Goal: Task Accomplishment & Management: Use online tool/utility

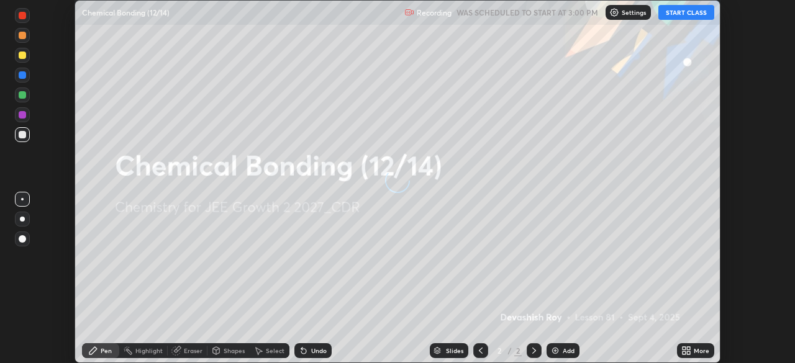
scroll to position [363, 794]
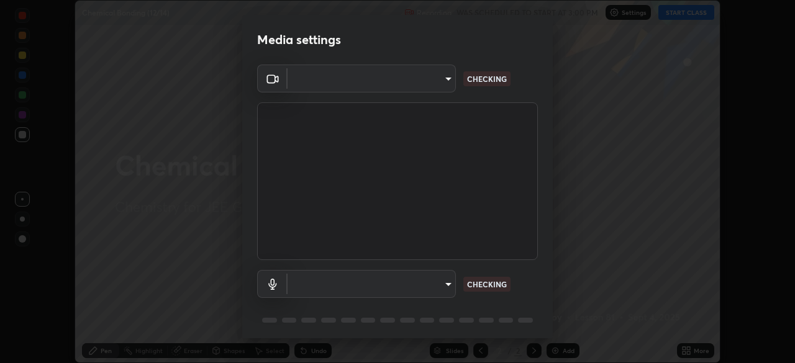
type input "b06fa8ff9ac4ffb7a92976e327235824ae8e01cfa839dbeb6f48655f2a6a4ac4"
click at [445, 281] on body "Erase all Chemical Bonding (12/14) Recording WAS SCHEDULED TO START AT 3:00 PM …" at bounding box center [397, 181] width 795 height 363
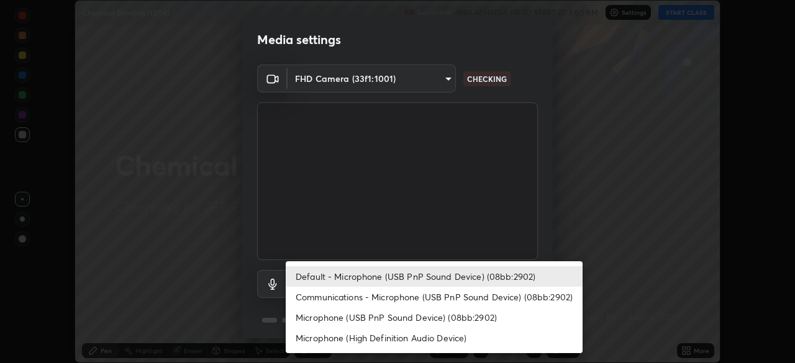
click at [442, 294] on li "Communications - Microphone (USB PnP Sound Device) (08bb:2902)" at bounding box center [434, 297] width 297 height 20
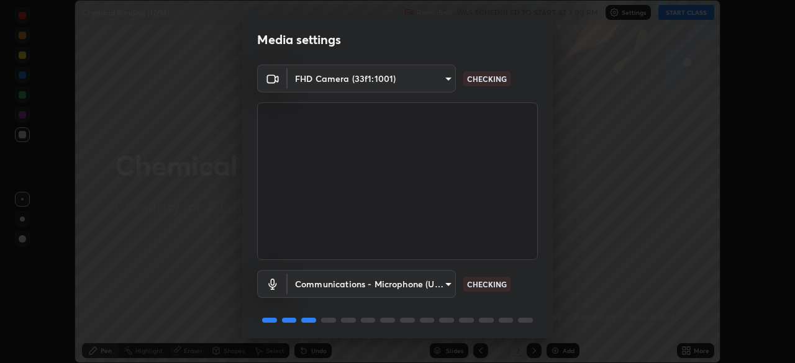
click at [435, 285] on body "Erase all Chemical Bonding (12/14) Recording WAS SCHEDULED TO START AT 3:00 PM …" at bounding box center [397, 181] width 795 height 363
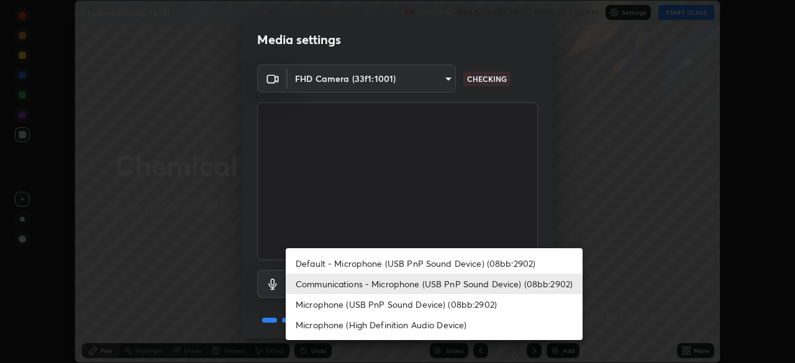
click at [442, 266] on li "Default - Microphone (USB PnP Sound Device) (08bb:2902)" at bounding box center [434, 263] width 297 height 20
type input "default"
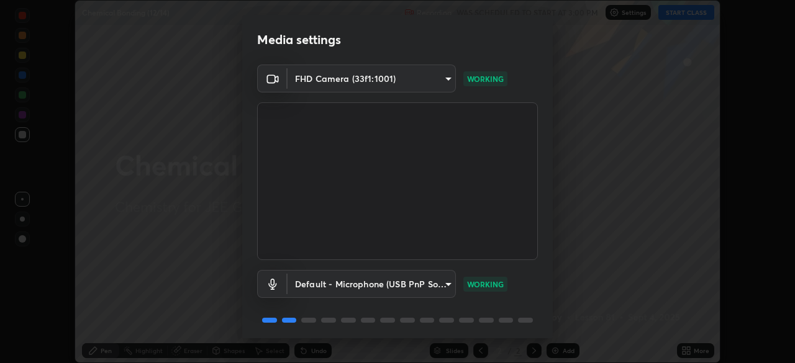
scroll to position [44, 0]
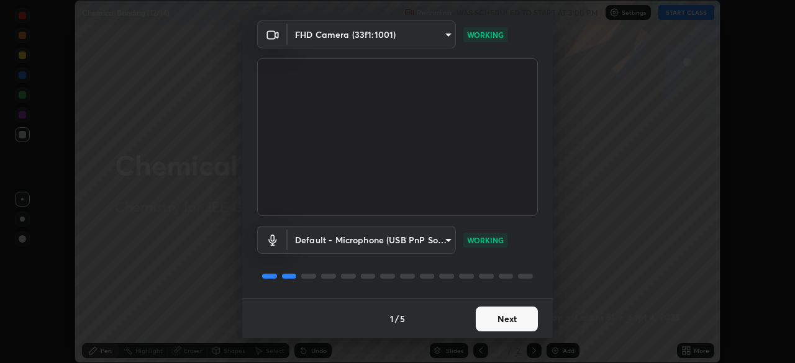
click at [498, 320] on button "Next" at bounding box center [507, 319] width 62 height 25
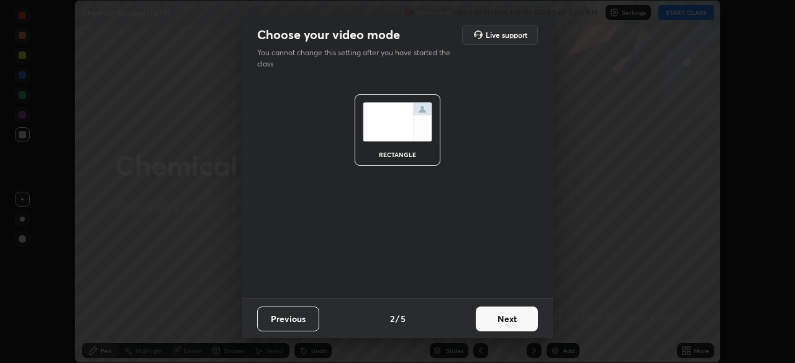
scroll to position [0, 0]
click at [498, 319] on button "Next" at bounding box center [507, 319] width 62 height 25
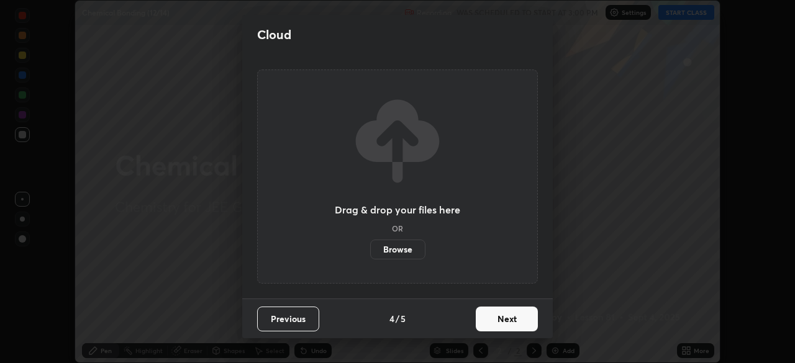
click at [499, 318] on button "Next" at bounding box center [507, 319] width 62 height 25
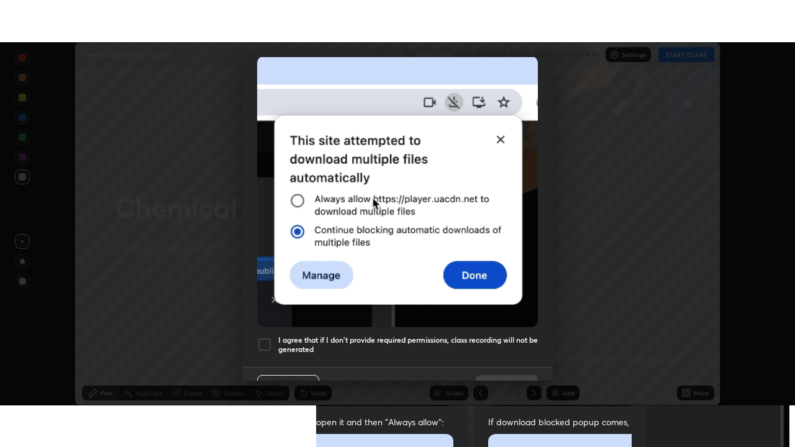
scroll to position [298, 0]
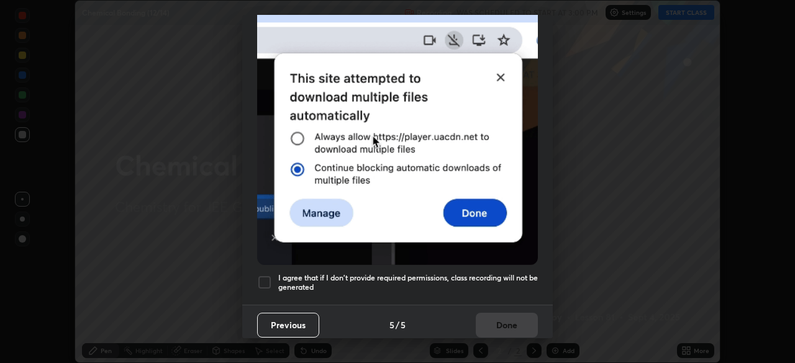
click at [268, 281] on div at bounding box center [264, 282] width 15 height 15
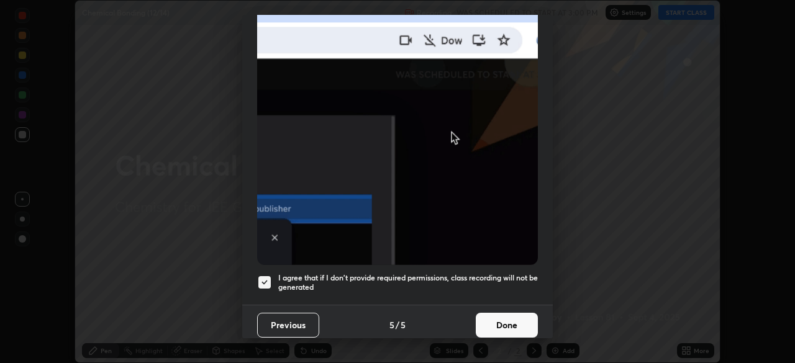
click at [495, 322] on button "Done" at bounding box center [507, 325] width 62 height 25
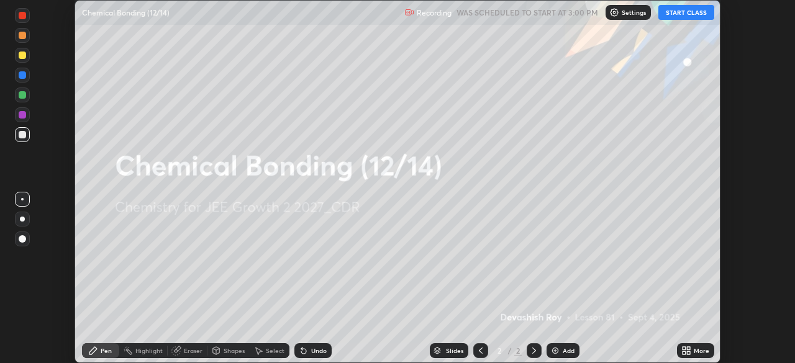
click at [678, 19] on button "START CLASS" at bounding box center [686, 12] width 56 height 15
click at [694, 350] on div "More" at bounding box center [702, 351] width 16 height 6
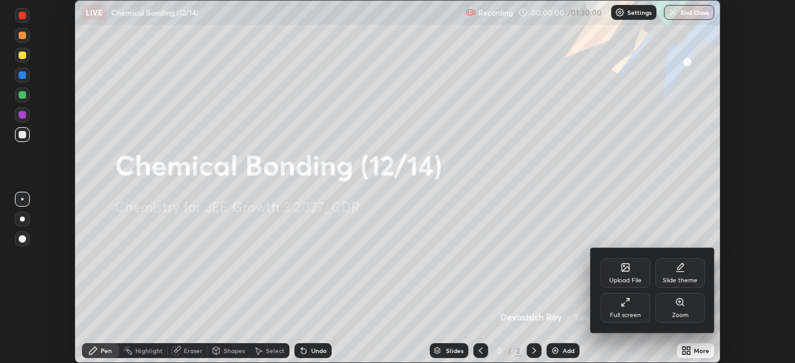
click at [626, 305] on icon at bounding box center [626, 303] width 10 height 10
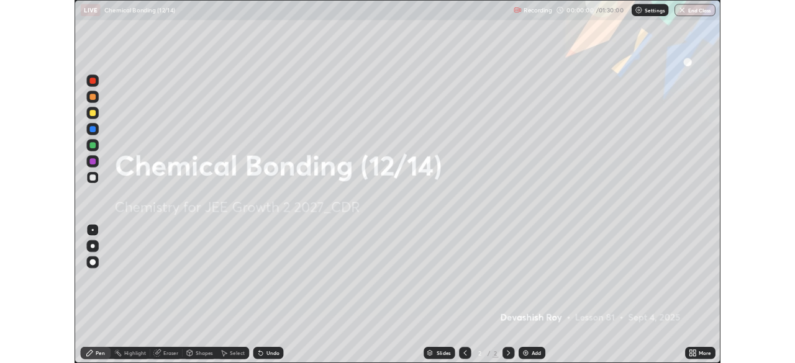
scroll to position [447, 795]
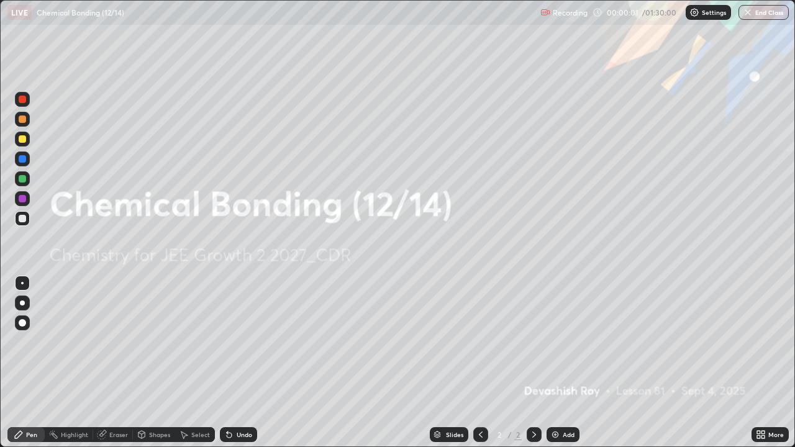
click at [560, 363] on div "Add" at bounding box center [563, 434] width 33 height 15
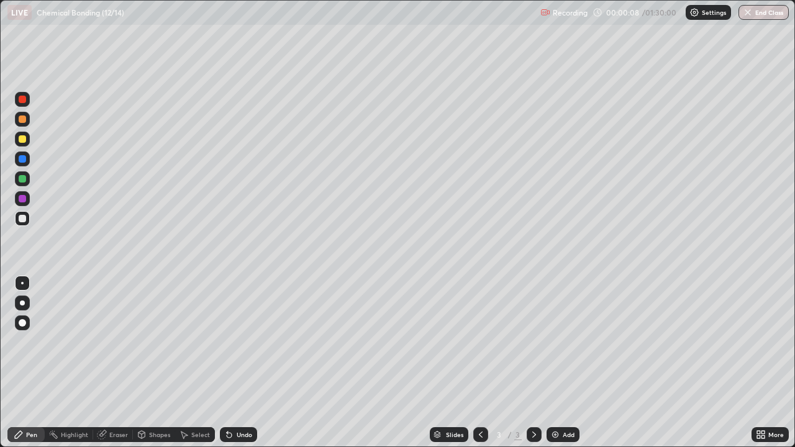
click at [701, 16] on div "Settings" at bounding box center [708, 12] width 45 height 15
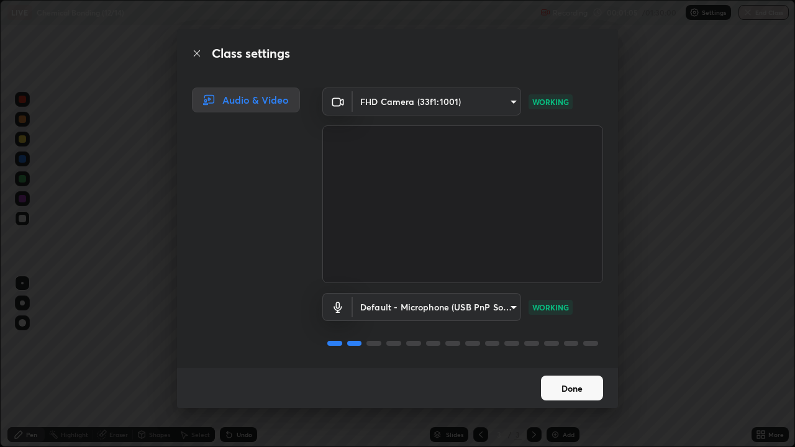
click at [197, 52] on icon at bounding box center [197, 53] width 10 height 10
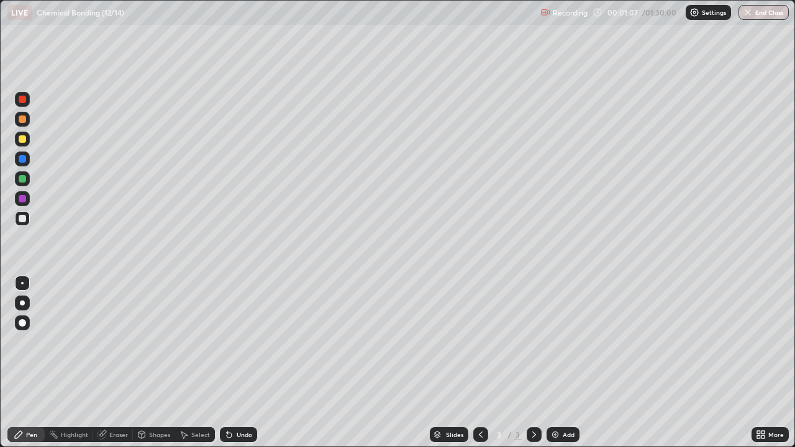
click at [757, 363] on icon at bounding box center [758, 436] width 3 height 3
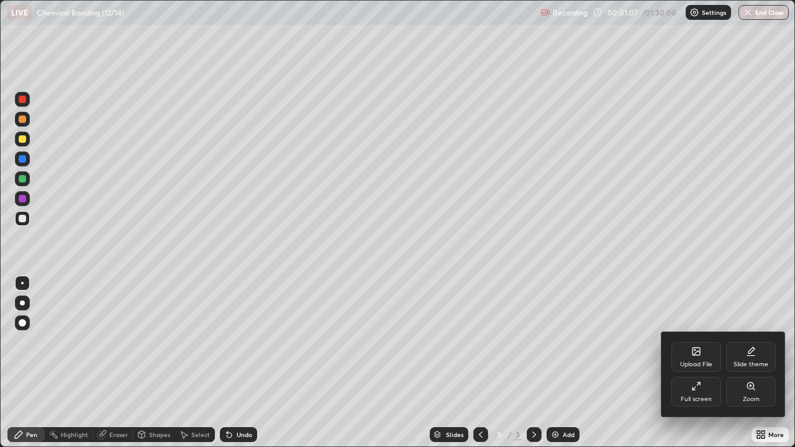
click at [703, 363] on div "Full screen" at bounding box center [696, 399] width 31 height 6
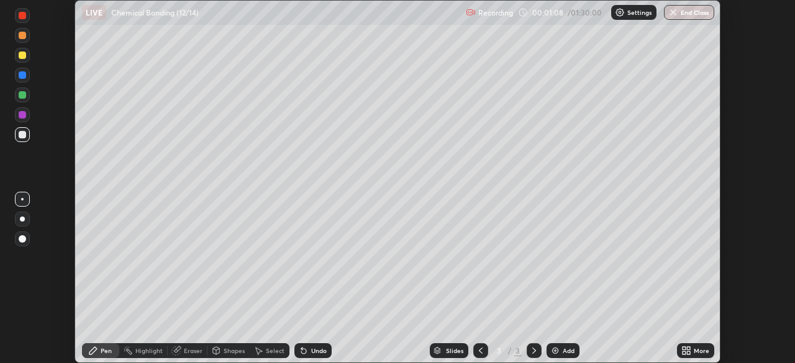
scroll to position [61752, 61321]
click at [641, 11] on p "Settings" at bounding box center [639, 12] width 24 height 6
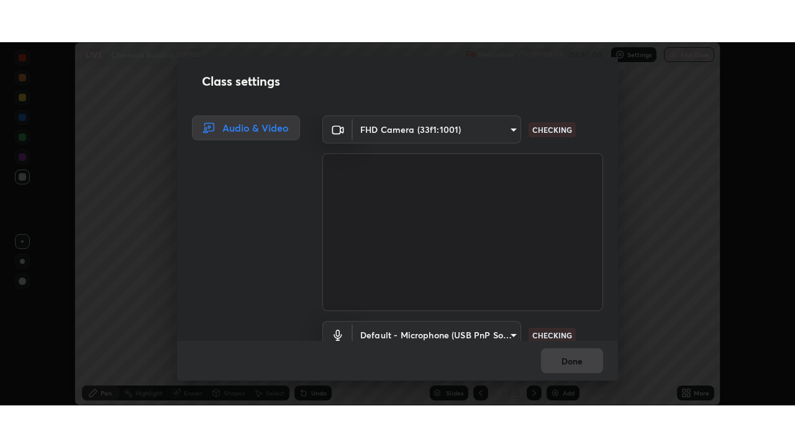
scroll to position [57, 0]
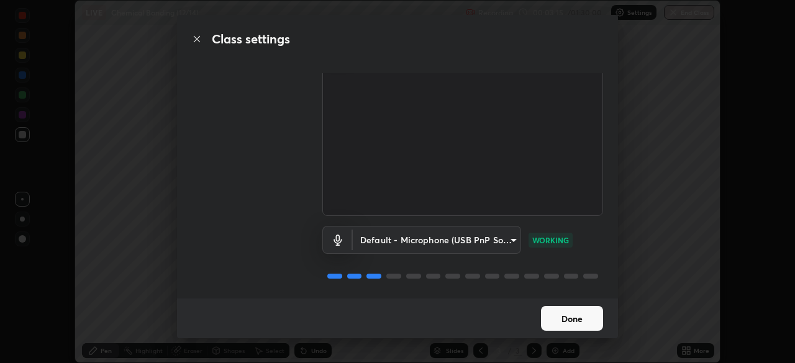
click at [576, 322] on button "Done" at bounding box center [572, 318] width 62 height 25
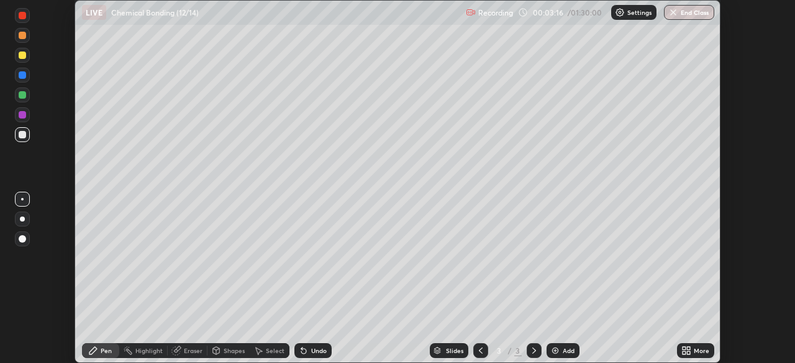
click at [688, 353] on icon at bounding box center [688, 353] width 3 height 3
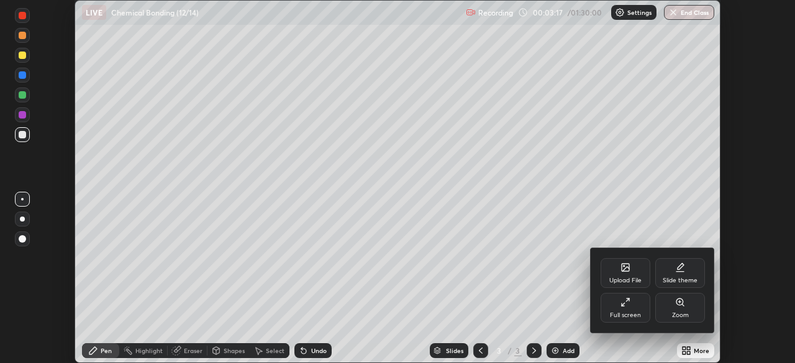
click at [624, 315] on div "Full screen" at bounding box center [625, 315] width 31 height 6
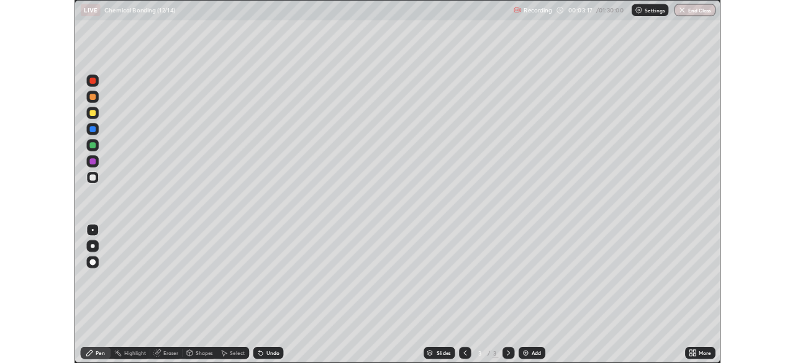
scroll to position [447, 795]
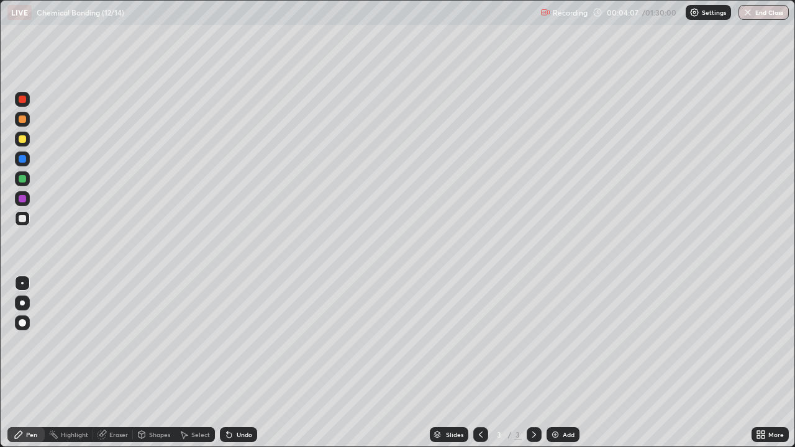
click at [22, 202] on div at bounding box center [22, 198] width 7 height 7
click at [237, 363] on div "Undo" at bounding box center [245, 435] width 16 height 6
click at [234, 363] on div "Undo" at bounding box center [238, 434] width 37 height 15
click at [23, 139] on div at bounding box center [22, 138] width 7 height 7
click at [22, 120] on div at bounding box center [22, 119] width 7 height 7
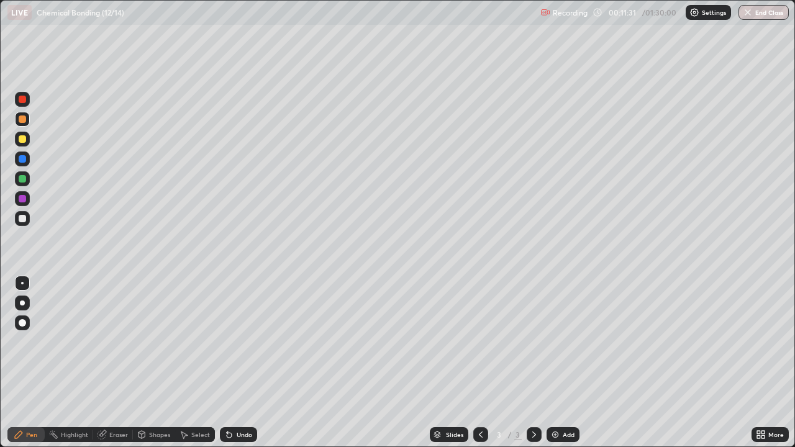
click at [20, 222] on div at bounding box center [22, 218] width 7 height 7
click at [22, 120] on div at bounding box center [22, 119] width 7 height 7
click at [22, 217] on div at bounding box center [22, 218] width 7 height 7
click at [237, 363] on div "Undo" at bounding box center [245, 435] width 16 height 6
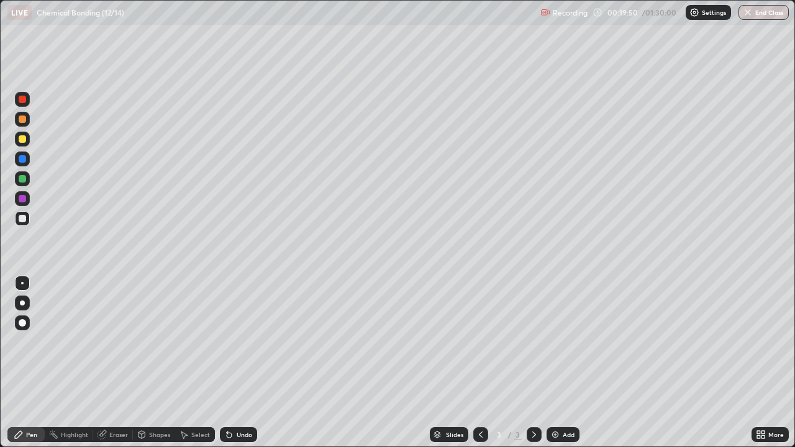
click at [211, 363] on div "Select" at bounding box center [195, 434] width 40 height 15
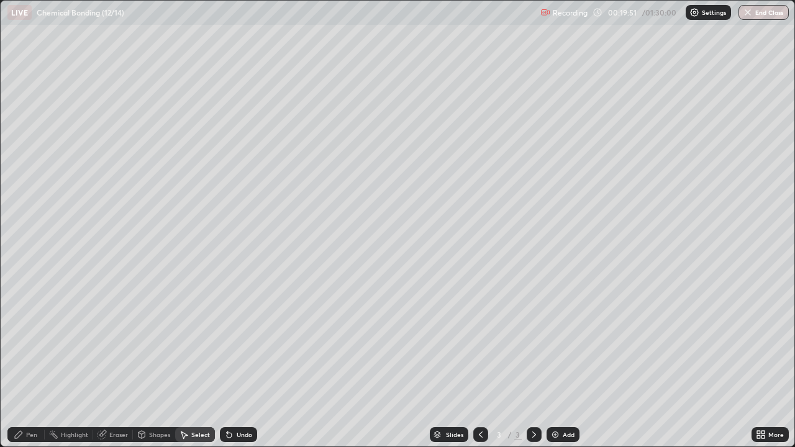
click at [32, 363] on div "Pen" at bounding box center [31, 435] width 11 height 6
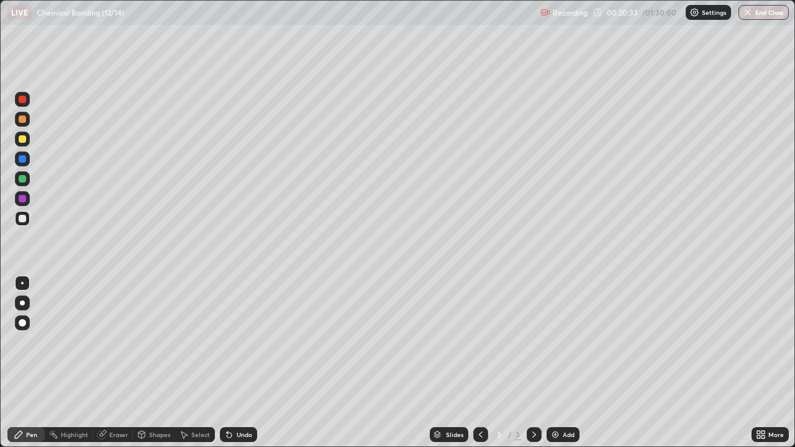
click at [21, 120] on div at bounding box center [22, 119] width 7 height 7
click at [25, 222] on div at bounding box center [22, 218] width 15 height 15
click at [563, 363] on div "Add" at bounding box center [569, 435] width 12 height 6
click at [22, 126] on div at bounding box center [22, 119] width 15 height 15
click at [237, 363] on div "Undo" at bounding box center [245, 435] width 16 height 6
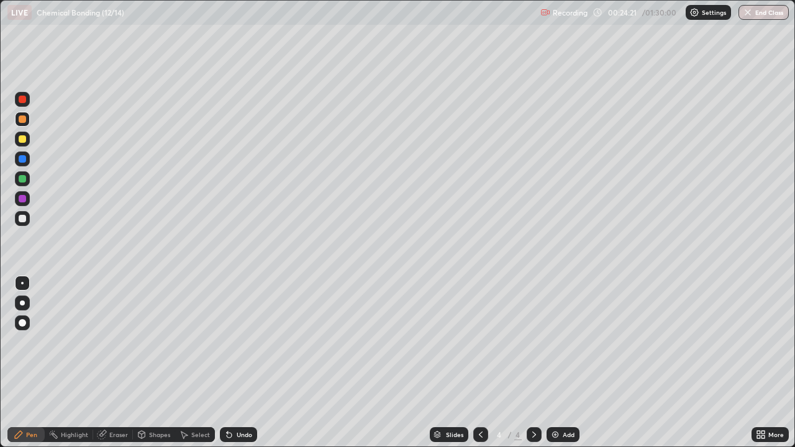
click at [237, 363] on div "Undo" at bounding box center [245, 435] width 16 height 6
click at [21, 219] on div at bounding box center [22, 218] width 7 height 7
click at [237, 363] on div "Undo" at bounding box center [245, 435] width 16 height 6
click at [234, 363] on div "Undo" at bounding box center [238, 434] width 37 height 15
click at [237, 363] on div "Undo" at bounding box center [245, 435] width 16 height 6
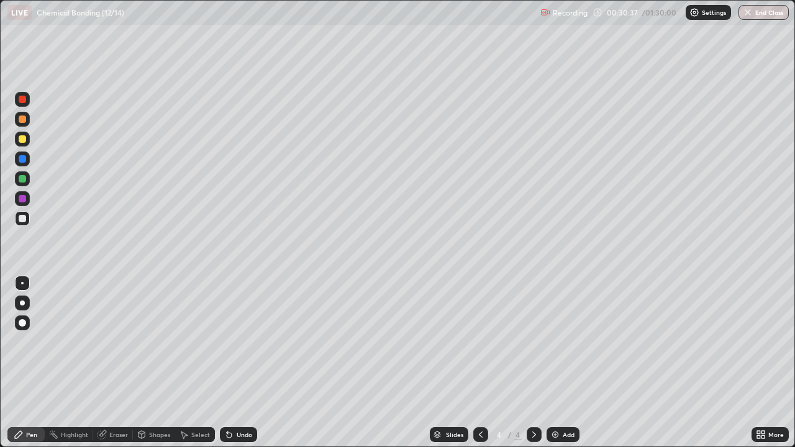
click at [239, 363] on div "Undo" at bounding box center [245, 435] width 16 height 6
click at [145, 363] on icon at bounding box center [142, 435] width 10 height 10
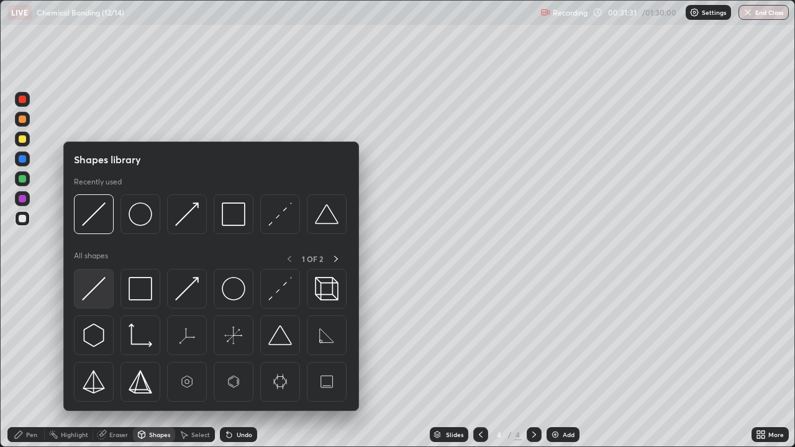
click at [93, 296] on img at bounding box center [94, 289] width 24 height 24
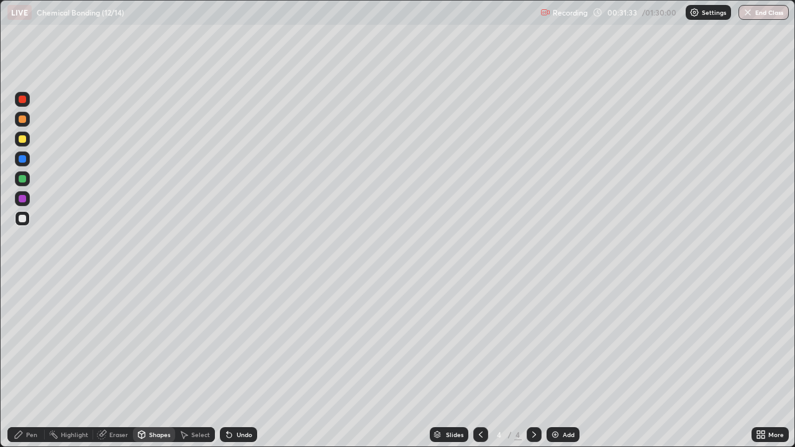
click at [23, 363] on icon at bounding box center [19, 435] width 10 height 10
click at [29, 119] on div at bounding box center [22, 119] width 15 height 15
click at [243, 363] on div "Undo" at bounding box center [245, 435] width 16 height 6
click at [242, 363] on div "Undo" at bounding box center [238, 434] width 37 height 15
click at [23, 221] on div at bounding box center [22, 218] width 7 height 7
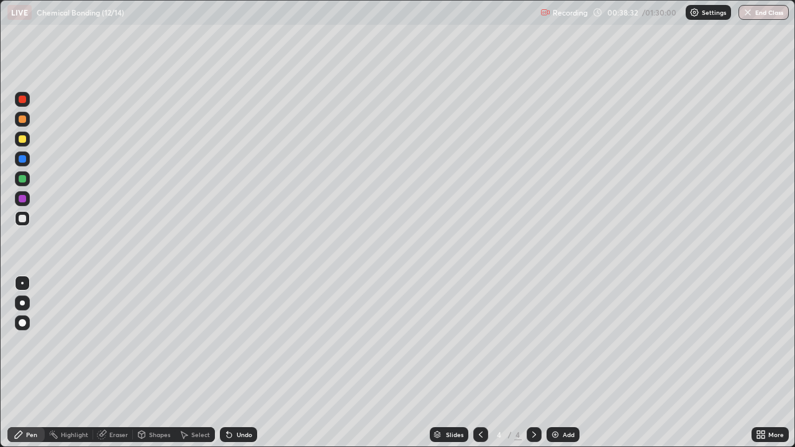
click at [160, 363] on div "Shapes" at bounding box center [154, 434] width 42 height 15
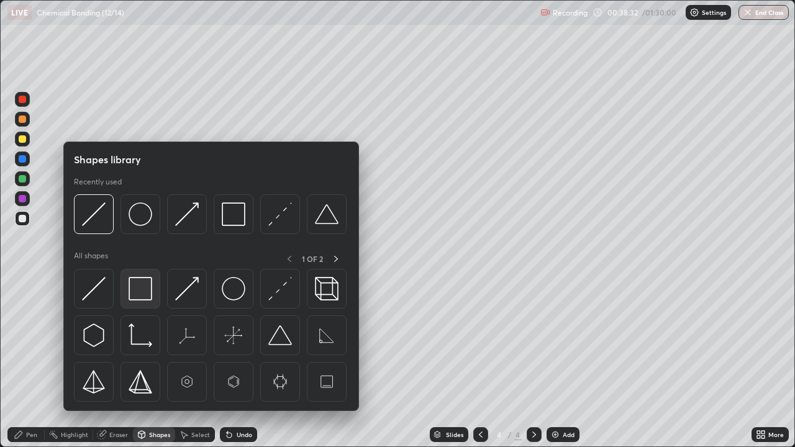
click at [139, 293] on img at bounding box center [141, 289] width 24 height 24
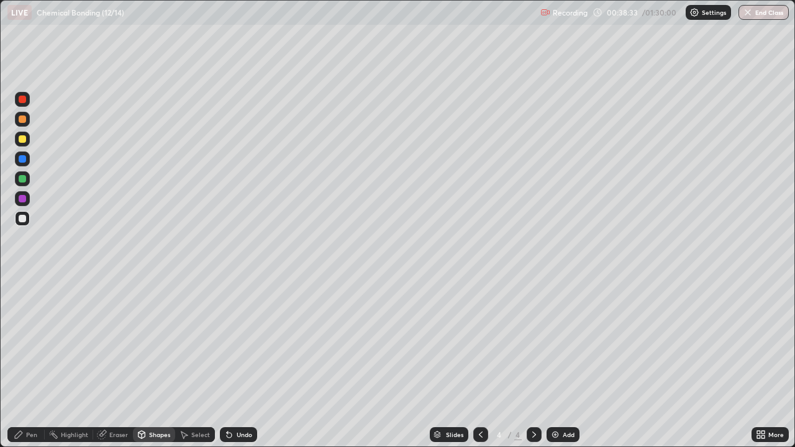
click at [22, 199] on div at bounding box center [22, 198] width 7 height 7
click at [19, 363] on icon at bounding box center [19, 435] width 10 height 10
click at [22, 220] on div at bounding box center [22, 218] width 7 height 7
click at [242, 363] on div "Undo" at bounding box center [238, 434] width 37 height 15
click at [238, 363] on div "Undo" at bounding box center [245, 435] width 16 height 6
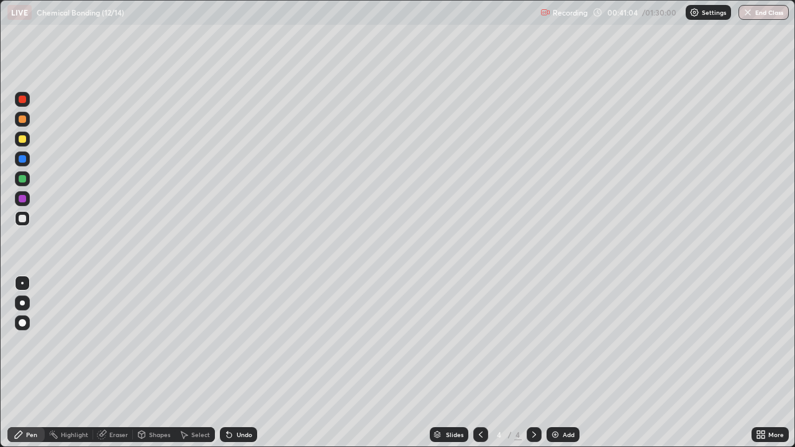
click at [29, 185] on div at bounding box center [22, 179] width 15 height 20
click at [16, 363] on icon at bounding box center [19, 435] width 10 height 10
click at [23, 199] on div at bounding box center [22, 198] width 7 height 7
click at [227, 363] on icon at bounding box center [229, 435] width 5 height 5
click at [237, 363] on div "Undo" at bounding box center [245, 435] width 16 height 6
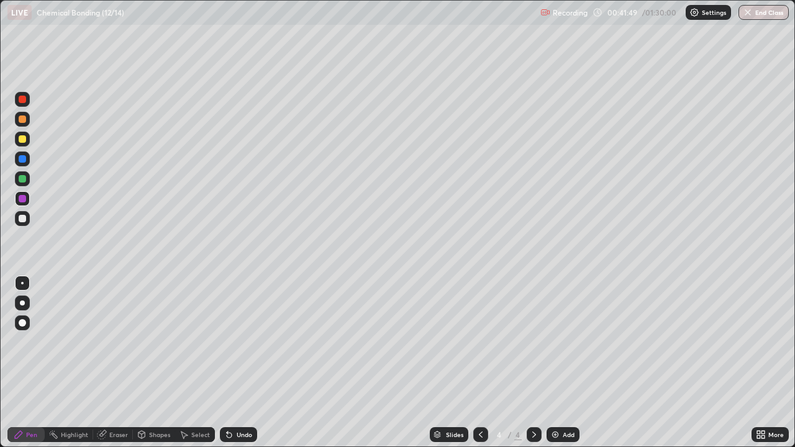
click at [266, 363] on div "Slides 4 / 4 Add" at bounding box center [504, 434] width 494 height 25
click at [234, 363] on div "Undo" at bounding box center [238, 434] width 37 height 15
click at [232, 363] on icon at bounding box center [229, 435] width 10 height 10
click at [19, 214] on div at bounding box center [22, 218] width 15 height 15
click at [147, 363] on div "Shapes" at bounding box center [154, 434] width 42 height 15
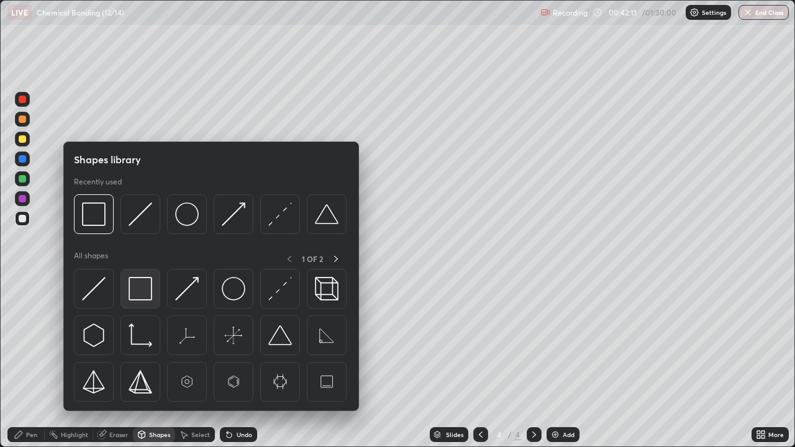
click at [147, 288] on img at bounding box center [141, 289] width 24 height 24
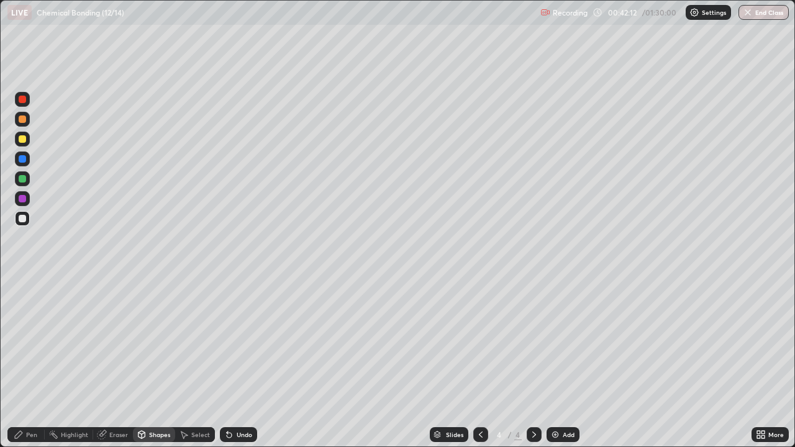
click at [20, 201] on div at bounding box center [22, 198] width 7 height 7
click at [24, 363] on div "Pen" at bounding box center [25, 434] width 37 height 15
click at [26, 225] on div at bounding box center [22, 218] width 15 height 15
click at [17, 114] on div at bounding box center [22, 119] width 15 height 15
click at [25, 220] on div at bounding box center [22, 218] width 7 height 7
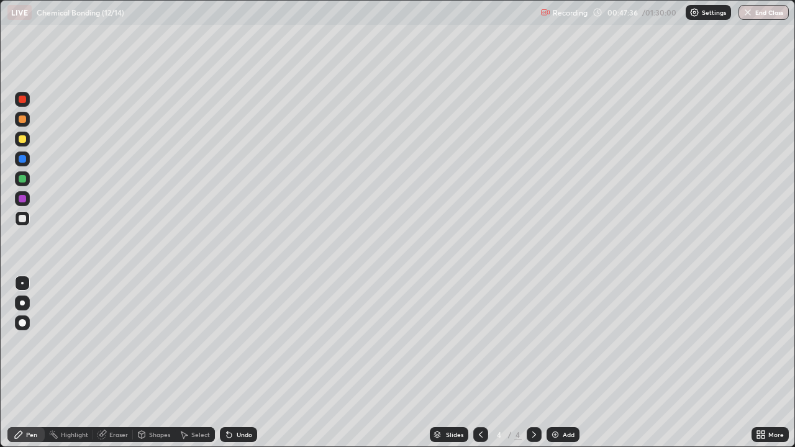
click at [566, 363] on div "Add" at bounding box center [569, 435] width 12 height 6
click at [25, 118] on div at bounding box center [22, 119] width 7 height 7
click at [23, 219] on div at bounding box center [22, 218] width 7 height 7
click at [154, 363] on div "Shapes" at bounding box center [159, 435] width 21 height 6
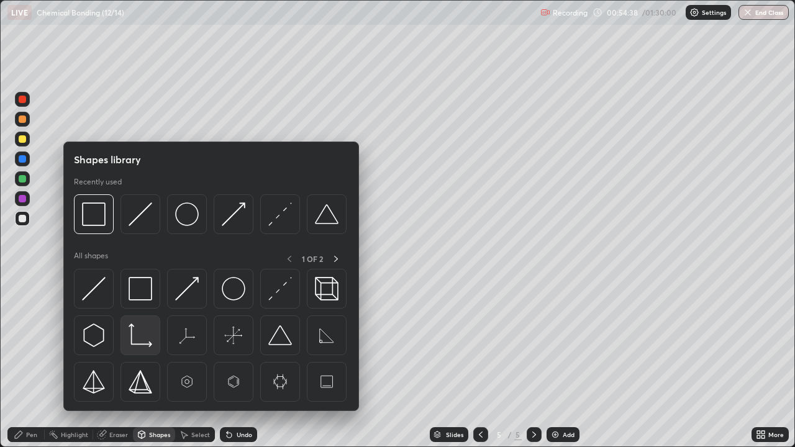
click at [140, 340] on img at bounding box center [141, 336] width 24 height 24
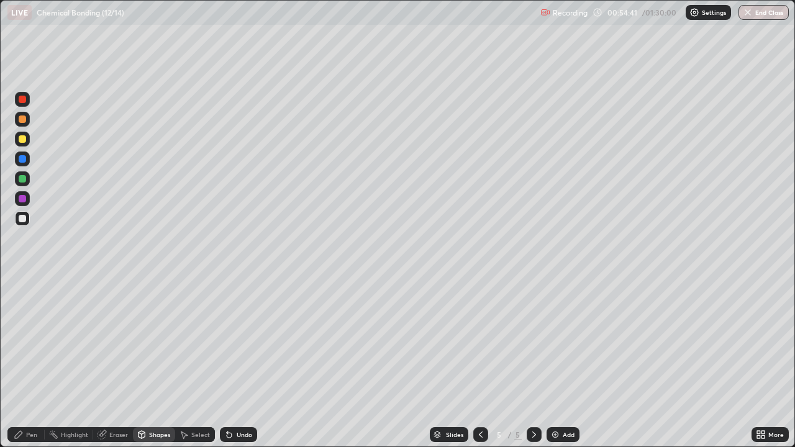
click at [32, 363] on div "Pen" at bounding box center [25, 434] width 37 height 15
click at [150, 363] on div "Shapes" at bounding box center [154, 434] width 42 height 15
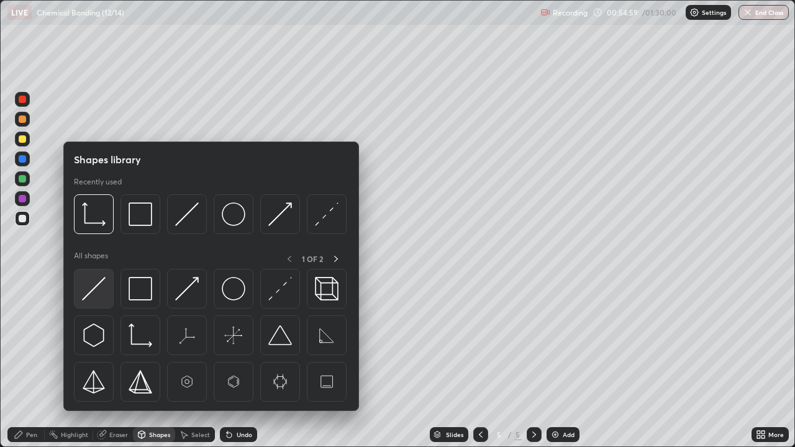
click at [95, 288] on img at bounding box center [94, 289] width 24 height 24
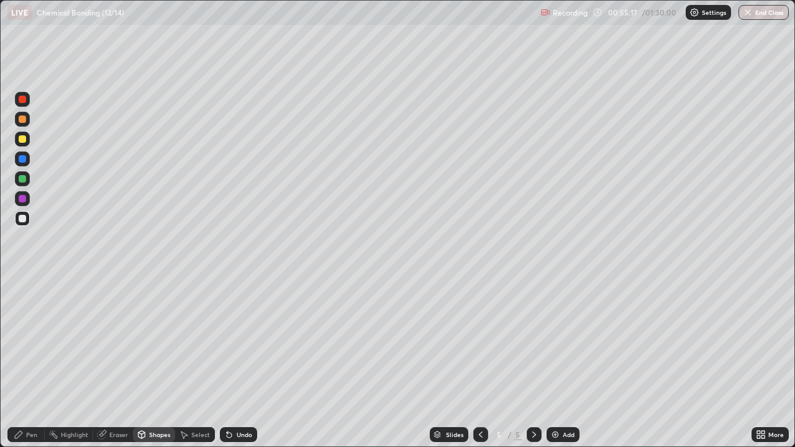
click at [20, 363] on icon at bounding box center [18, 434] width 7 height 7
click at [23, 199] on div at bounding box center [22, 198] width 7 height 7
click at [22, 181] on div at bounding box center [22, 178] width 7 height 7
click at [227, 363] on icon at bounding box center [229, 435] width 5 height 5
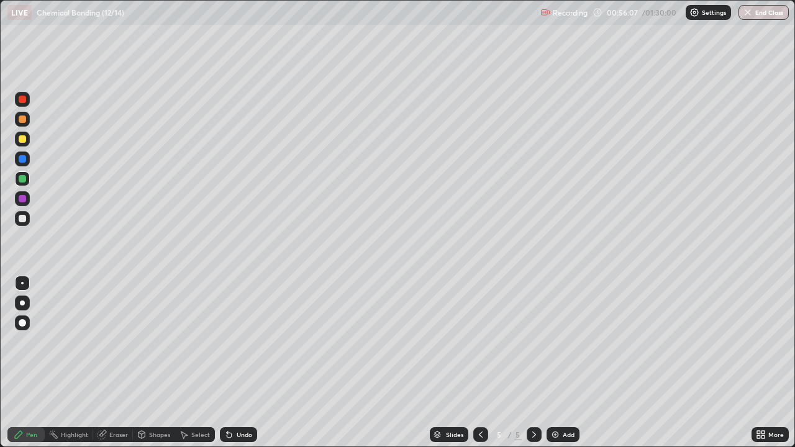
click at [146, 363] on div "Shapes" at bounding box center [154, 434] width 42 height 15
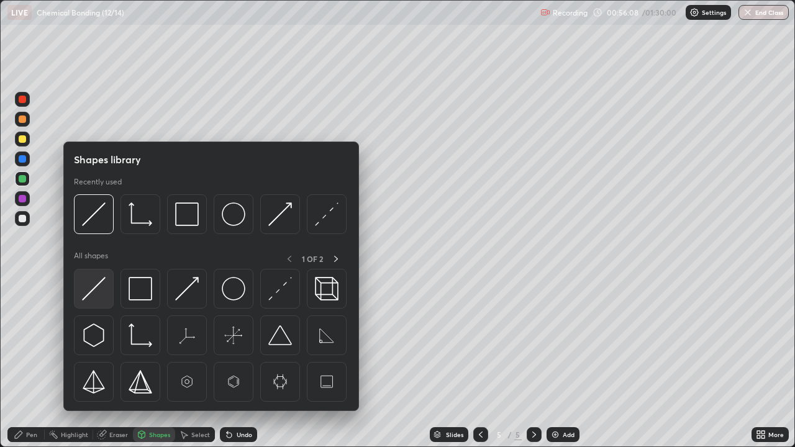
click at [94, 298] on img at bounding box center [94, 289] width 24 height 24
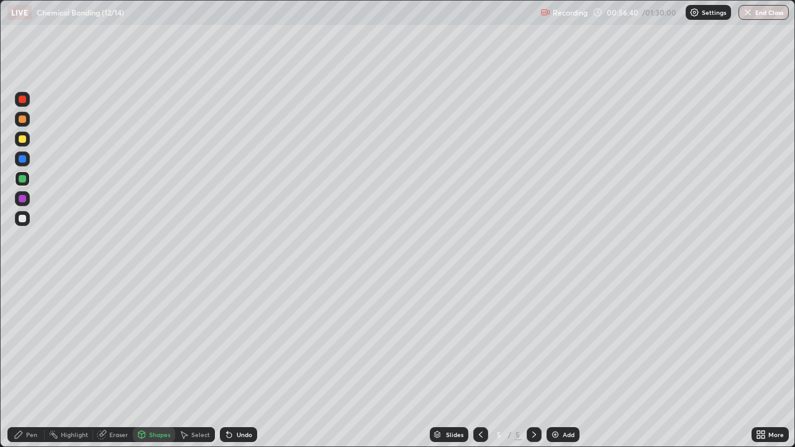
click at [232, 363] on icon at bounding box center [229, 435] width 10 height 10
click at [12, 363] on div "Pen" at bounding box center [25, 434] width 37 height 15
click at [227, 363] on icon at bounding box center [227, 432] width 1 height 1
click at [23, 163] on div at bounding box center [22, 159] width 15 height 15
click at [248, 363] on div "Undo" at bounding box center [245, 435] width 16 height 6
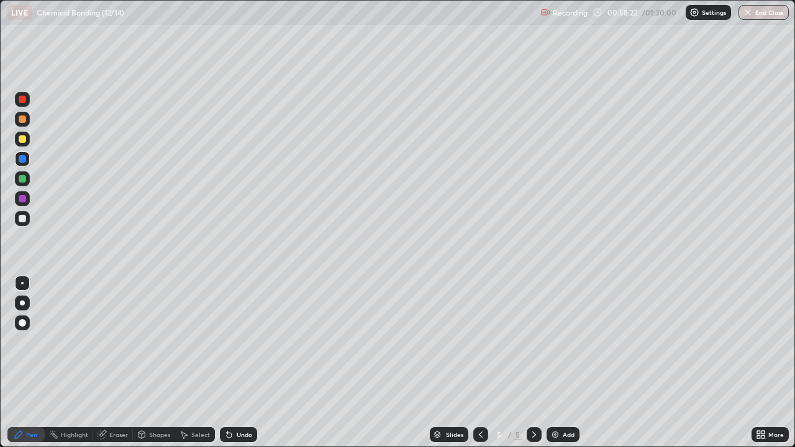
click at [243, 363] on div "Undo" at bounding box center [245, 435] width 16 height 6
click at [23, 119] on div at bounding box center [22, 119] width 7 height 7
click at [151, 363] on div "Shapes" at bounding box center [159, 435] width 21 height 6
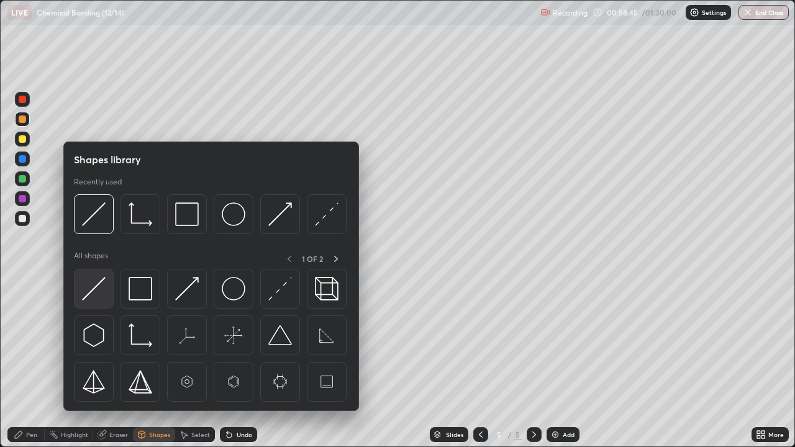
click at [96, 296] on img at bounding box center [94, 289] width 24 height 24
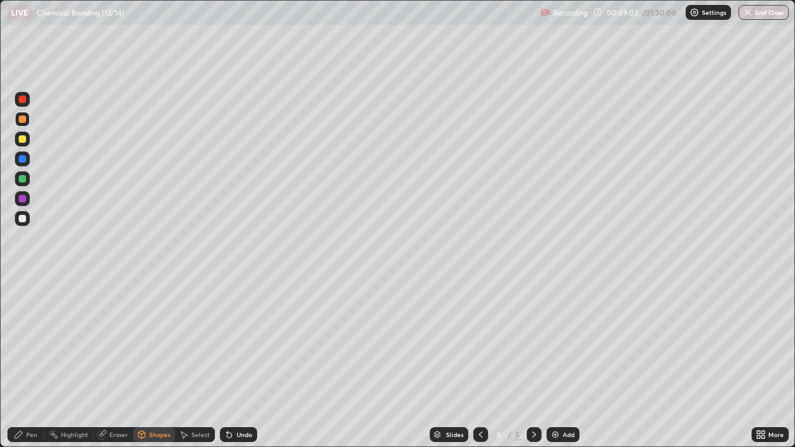
click at [237, 363] on div "Undo" at bounding box center [245, 435] width 16 height 6
click at [30, 363] on div "Pen" at bounding box center [25, 434] width 37 height 15
click at [153, 363] on div "Shapes" at bounding box center [159, 435] width 21 height 6
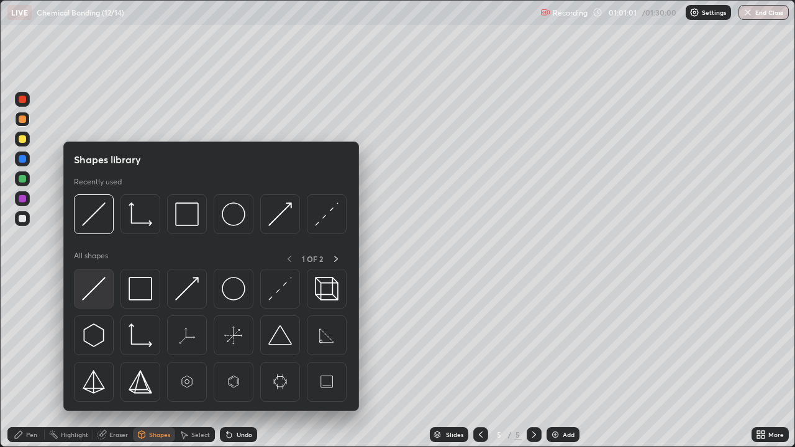
click at [104, 293] on img at bounding box center [94, 289] width 24 height 24
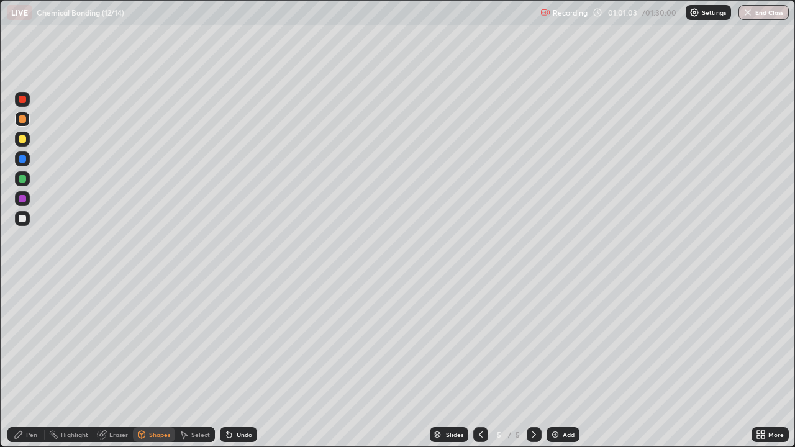
click at [27, 225] on div at bounding box center [22, 218] width 15 height 15
click at [29, 363] on div "Pen" at bounding box center [31, 435] width 11 height 6
click at [248, 363] on div "Undo" at bounding box center [245, 435] width 16 height 6
click at [27, 120] on div at bounding box center [22, 119] width 15 height 15
click at [248, 363] on div "Undo" at bounding box center [238, 434] width 37 height 15
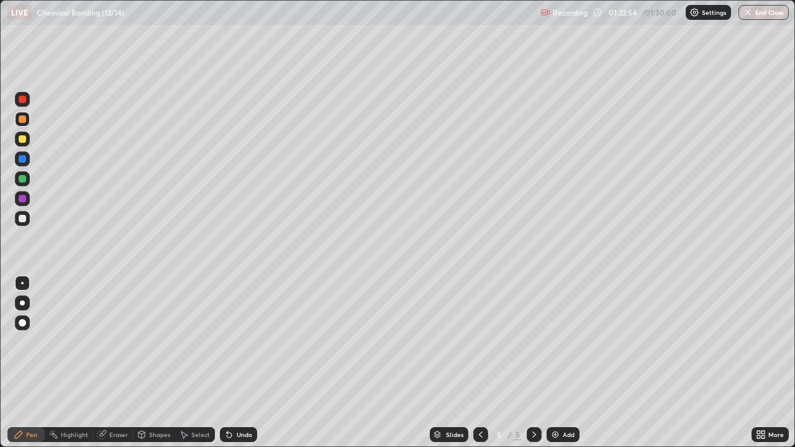
click at [194, 363] on div "Select" at bounding box center [200, 435] width 19 height 6
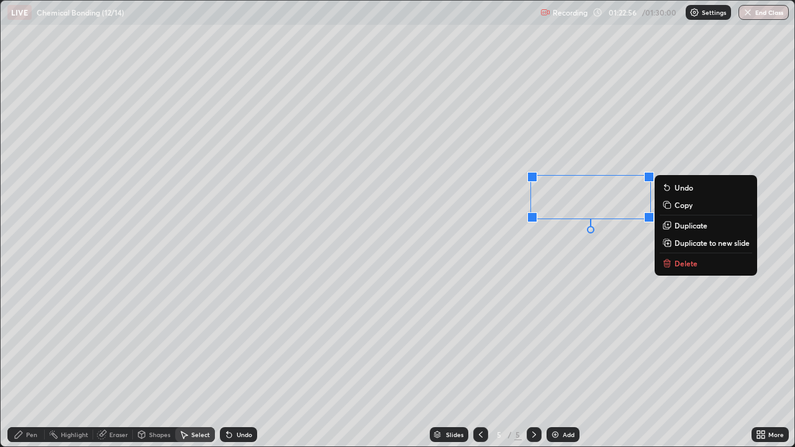
click at [682, 264] on p "Delete" at bounding box center [686, 263] width 23 height 10
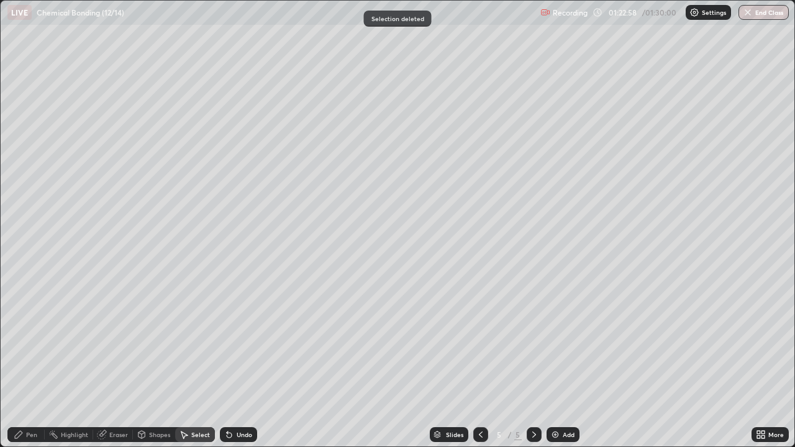
click at [32, 363] on div "Pen" at bounding box center [31, 435] width 11 height 6
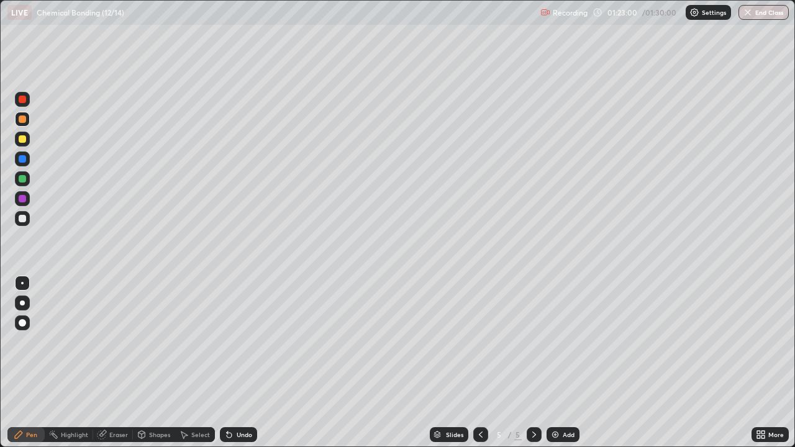
click at [25, 219] on div at bounding box center [22, 218] width 7 height 7
click at [21, 178] on div at bounding box center [22, 178] width 7 height 7
click at [25, 217] on div at bounding box center [22, 218] width 7 height 7
click at [24, 183] on div at bounding box center [22, 178] width 15 height 15
click at [240, 363] on div "Undo" at bounding box center [238, 434] width 37 height 15
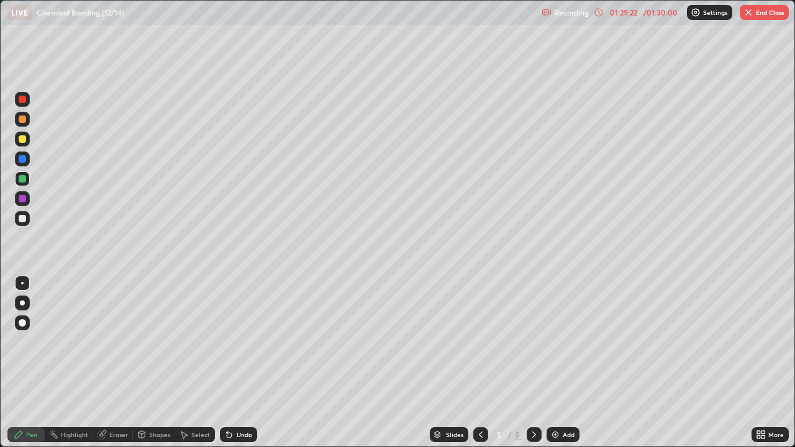
click at [239, 363] on div "Undo" at bounding box center [238, 434] width 37 height 15
click at [227, 363] on icon at bounding box center [227, 432] width 1 height 1
click at [230, 363] on icon at bounding box center [229, 435] width 10 height 10
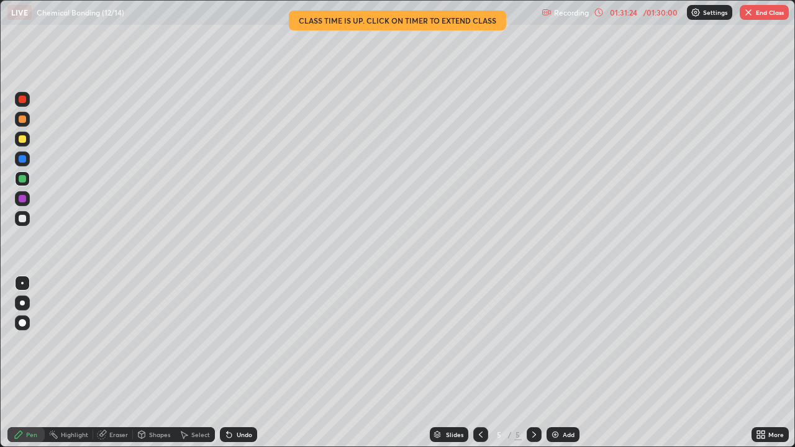
click at [244, 363] on div "Undo" at bounding box center [238, 434] width 37 height 15
click at [247, 363] on div "Undo" at bounding box center [245, 435] width 16 height 6
click at [760, 16] on button "End Class" at bounding box center [764, 12] width 49 height 15
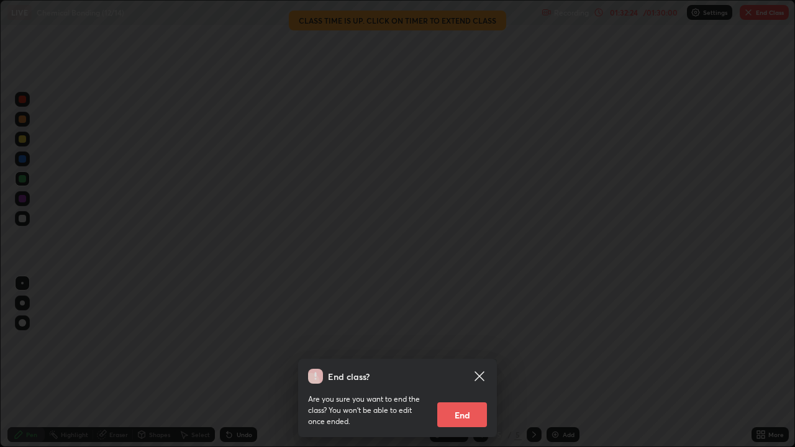
click at [476, 363] on button "End" at bounding box center [462, 415] width 50 height 25
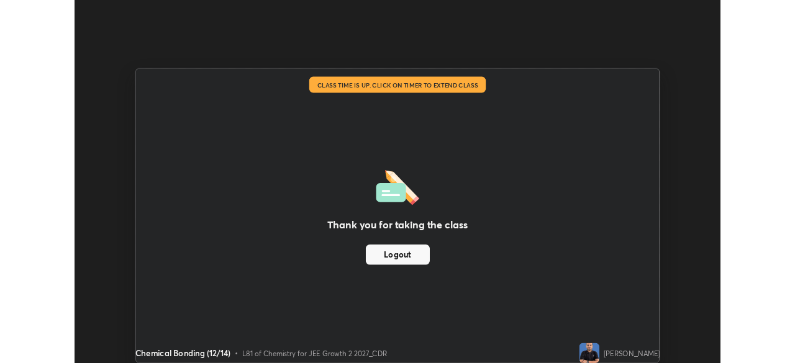
scroll to position [61752, 61321]
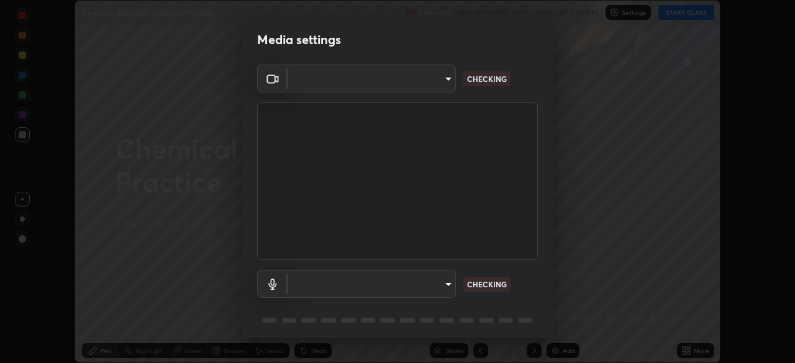
scroll to position [363, 794]
type input "b06fa8ff9ac4ffb7a92976e327235824ae8e01cfa839dbeb6f48655f2a6a4ac4"
click at [434, 291] on body "Erase all Chemical Bonding - Question Practice Recording WAS SCHEDULED TO START…" at bounding box center [397, 181] width 795 height 363
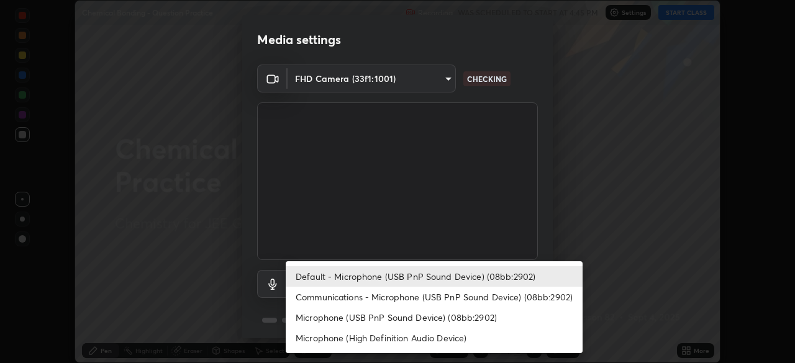
click at [429, 298] on li "Communications - Microphone (USB PnP Sound Device) (08bb:2902)" at bounding box center [434, 297] width 297 height 20
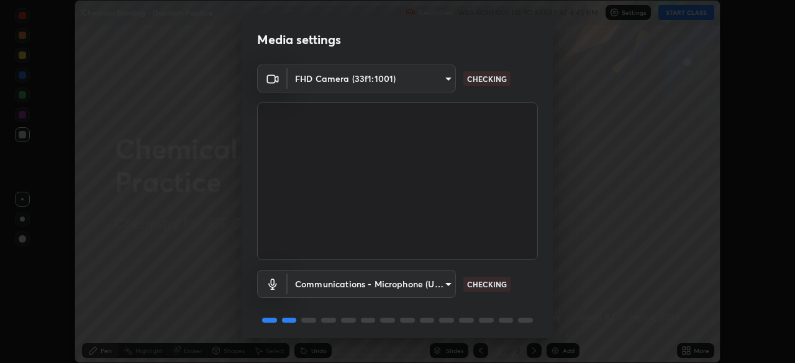
click at [428, 281] on body "Erase all Chemical Bonding - Question Practice Recording WAS SCHEDULED TO START…" at bounding box center [397, 181] width 795 height 363
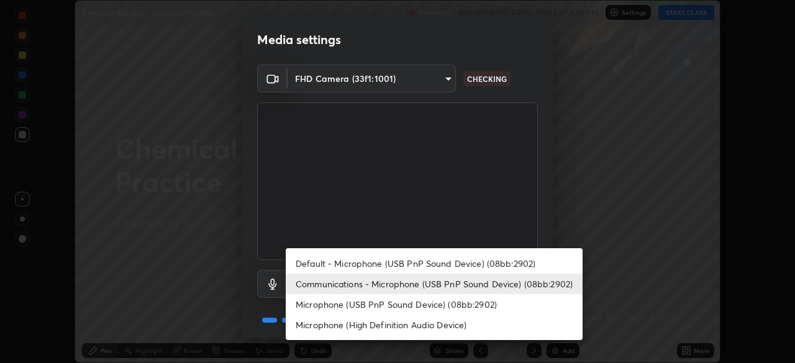
click at [427, 262] on li "Default - Microphone (USB PnP Sound Device) (08bb:2902)" at bounding box center [434, 263] width 297 height 20
type input "default"
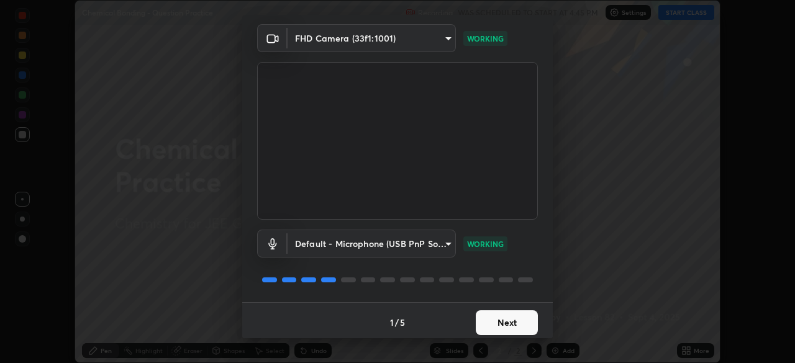
scroll to position [44, 0]
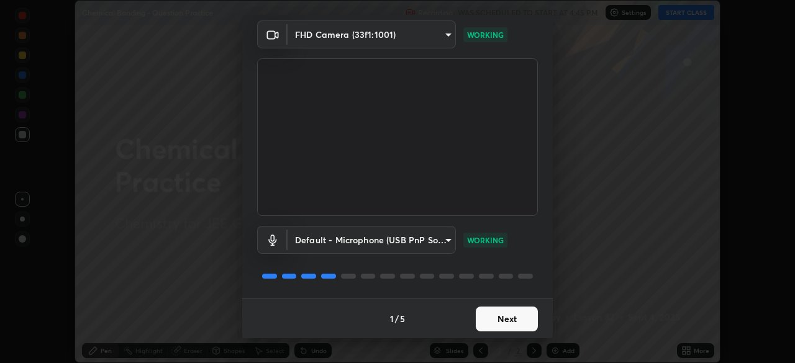
click at [506, 316] on button "Next" at bounding box center [507, 319] width 62 height 25
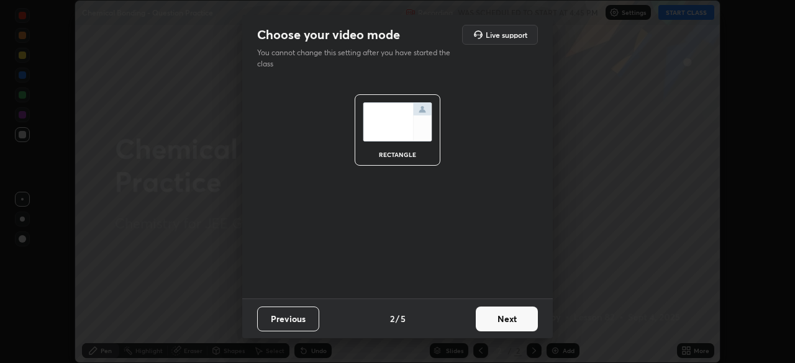
scroll to position [0, 0]
click at [506, 316] on button "Next" at bounding box center [507, 319] width 62 height 25
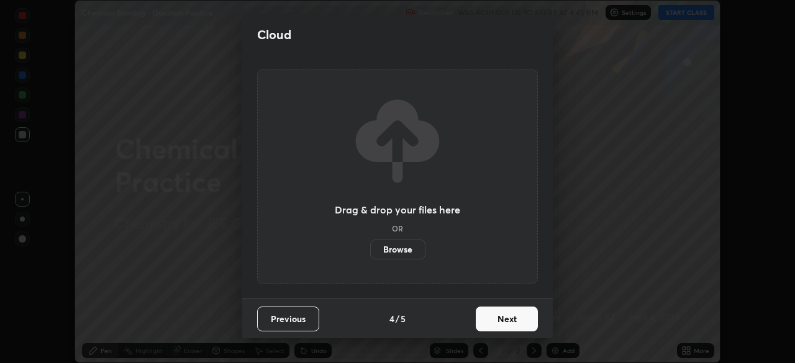
click at [506, 316] on button "Next" at bounding box center [507, 319] width 62 height 25
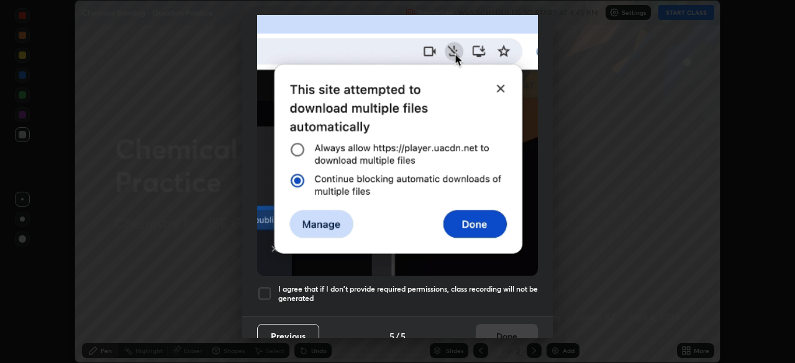
scroll to position [298, 0]
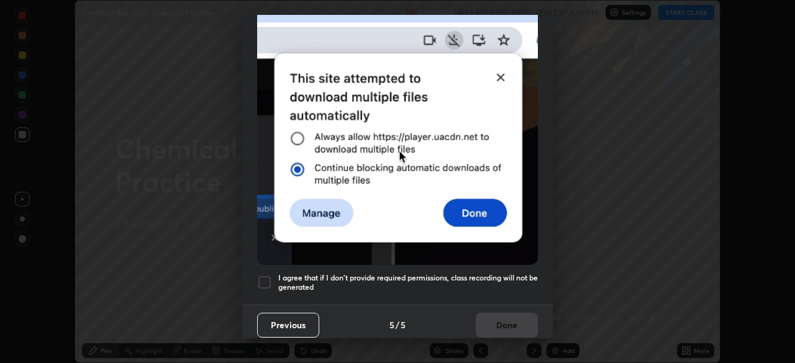
click at [271, 280] on div at bounding box center [264, 282] width 15 height 15
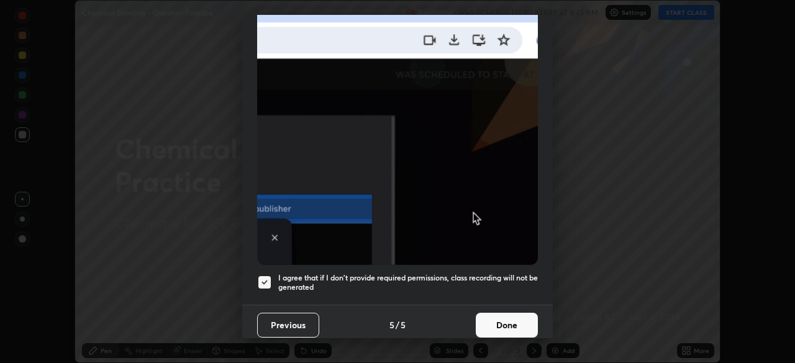
click at [498, 313] on button "Done" at bounding box center [507, 325] width 62 height 25
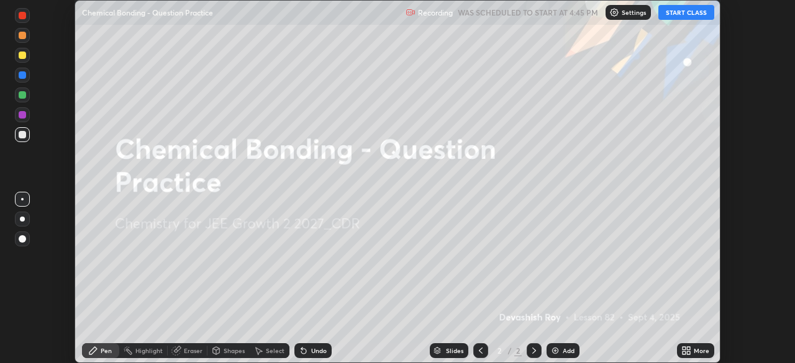
click at [683, 19] on button "START CLASS" at bounding box center [686, 12] width 56 height 15
click at [638, 15] on p "Settings" at bounding box center [639, 12] width 24 height 6
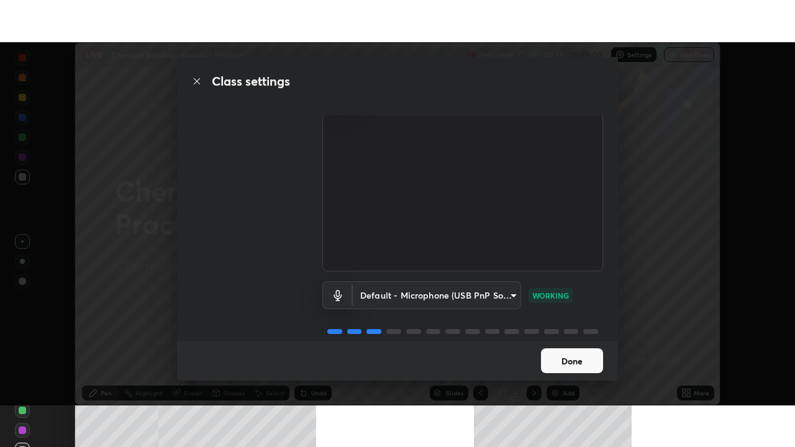
scroll to position [45, 0]
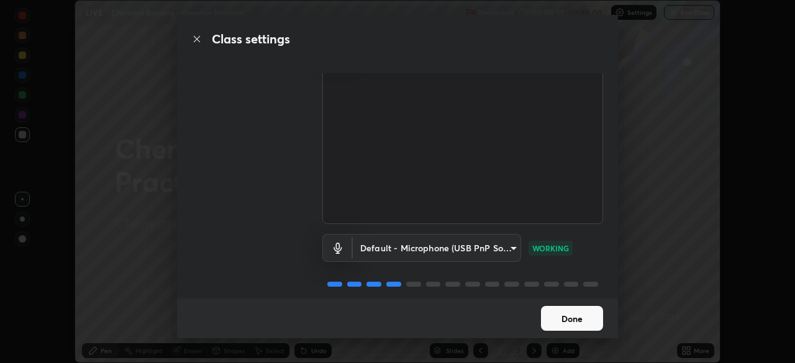
click at [571, 316] on button "Done" at bounding box center [572, 318] width 62 height 25
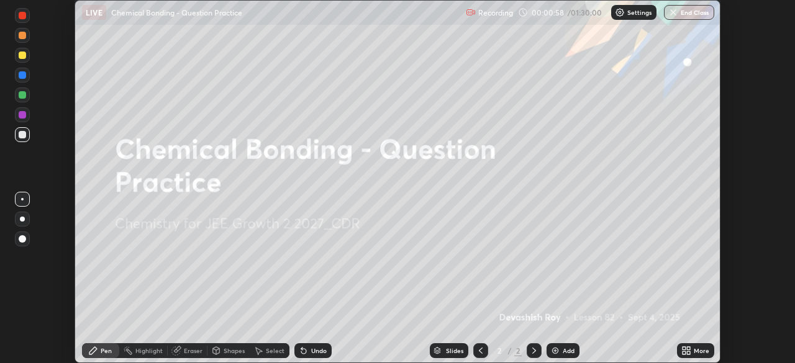
click at [684, 353] on icon at bounding box center [684, 353] width 3 height 3
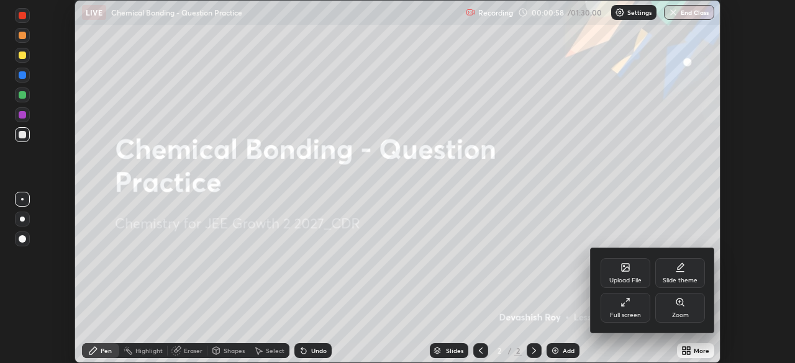
click at [630, 314] on div "Full screen" at bounding box center [625, 315] width 31 height 6
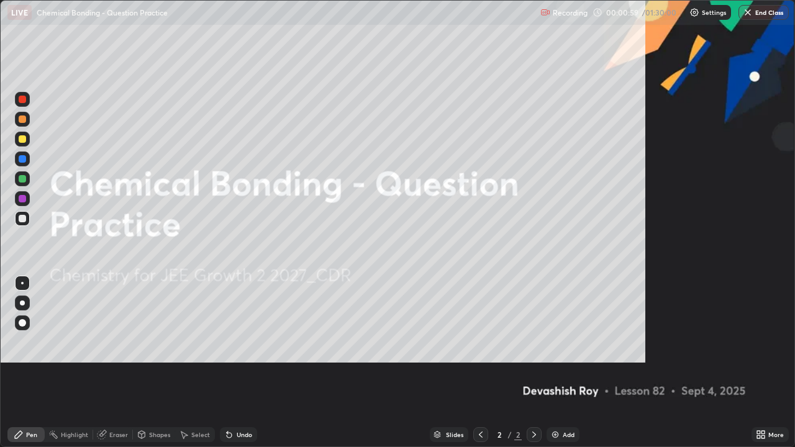
scroll to position [447, 795]
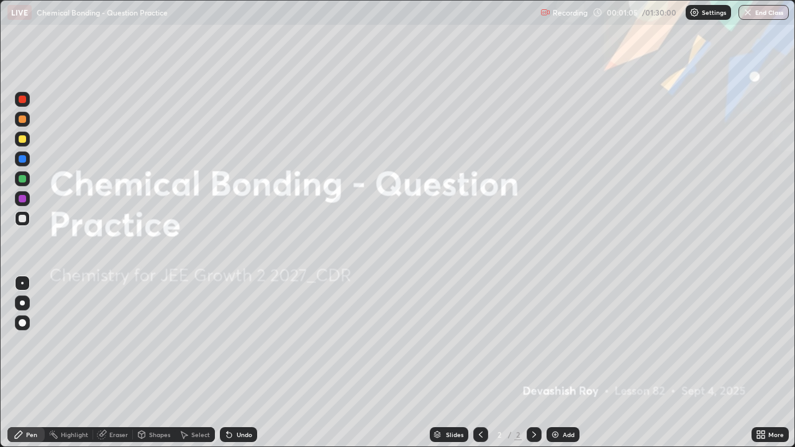
click at [712, 11] on p "Settings" at bounding box center [714, 12] width 24 height 6
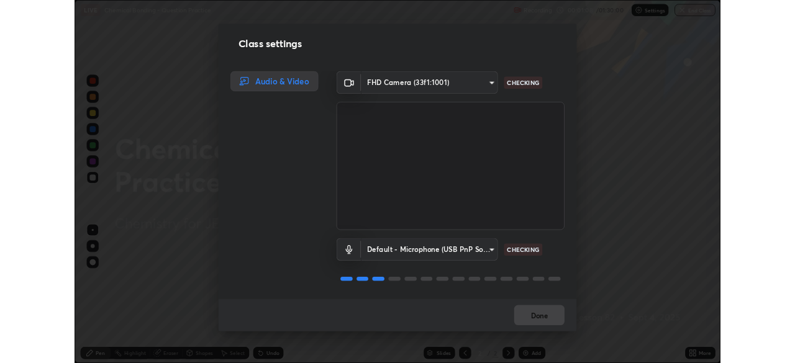
scroll to position [1, 0]
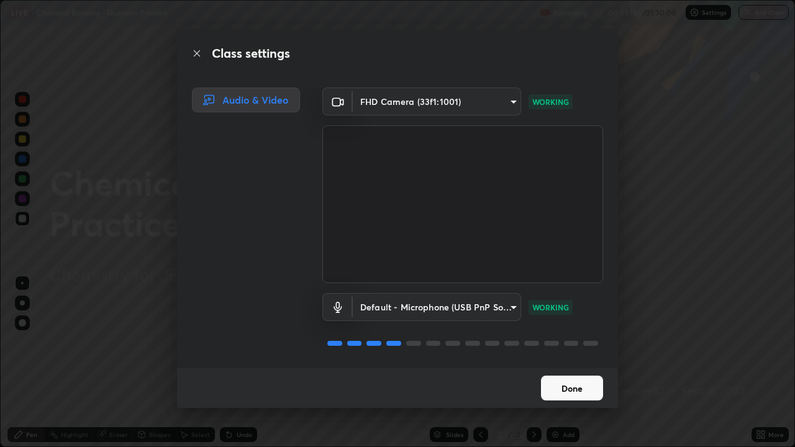
click at [572, 363] on button "Done" at bounding box center [572, 388] width 62 height 25
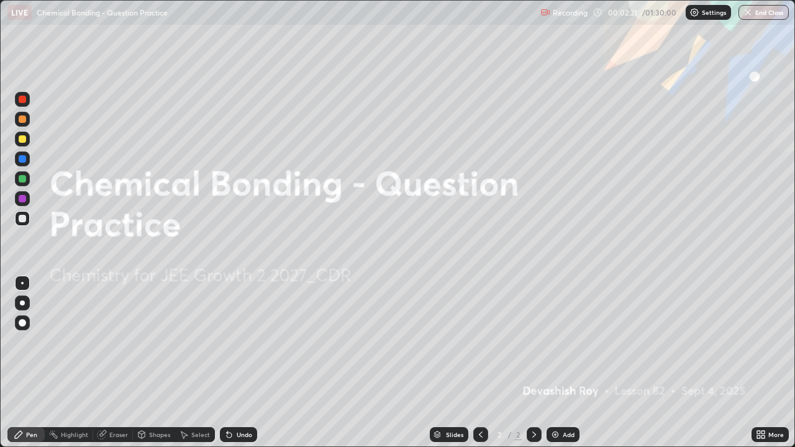
click at [575, 363] on div "Add" at bounding box center [563, 434] width 33 height 15
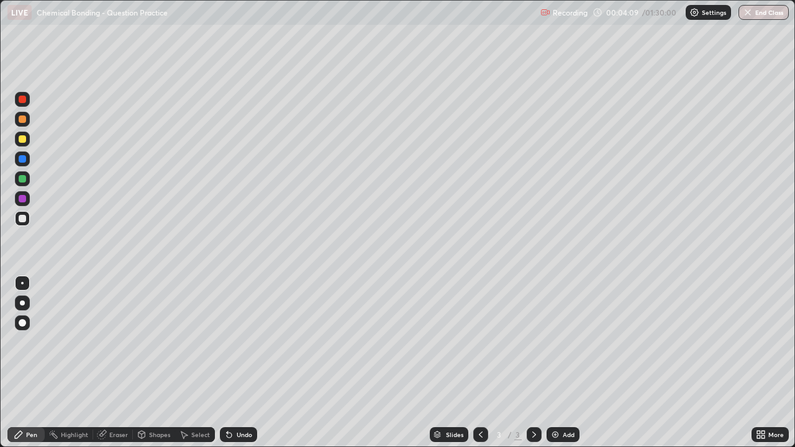
click at [23, 119] on div at bounding box center [22, 119] width 7 height 7
click at [234, 363] on div "Undo" at bounding box center [238, 434] width 37 height 15
click at [232, 363] on icon at bounding box center [229, 435] width 10 height 10
click at [23, 220] on div at bounding box center [22, 218] width 7 height 7
click at [114, 363] on div "Eraser" at bounding box center [118, 435] width 19 height 6
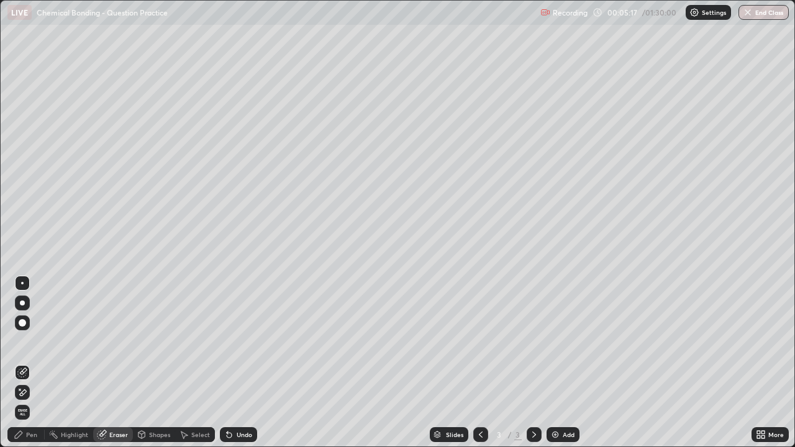
click at [27, 363] on div "Pen" at bounding box center [31, 435] width 11 height 6
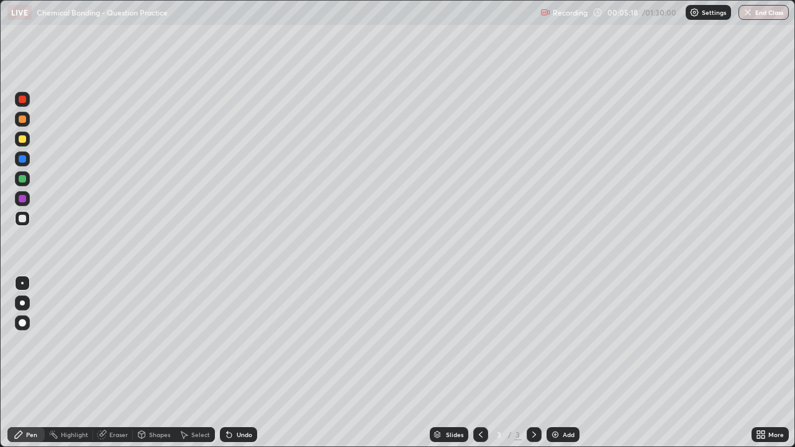
click at [23, 119] on div at bounding box center [22, 119] width 7 height 7
click at [24, 221] on div at bounding box center [22, 218] width 7 height 7
click at [158, 363] on div "Shapes" at bounding box center [154, 434] width 42 height 15
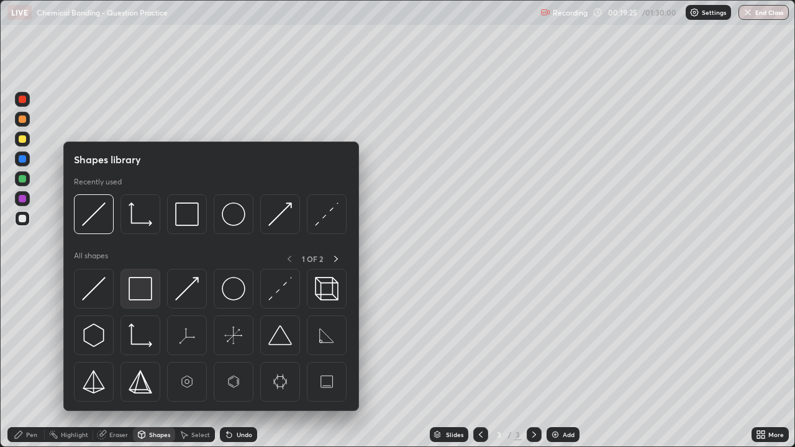
click at [139, 290] on img at bounding box center [141, 289] width 24 height 24
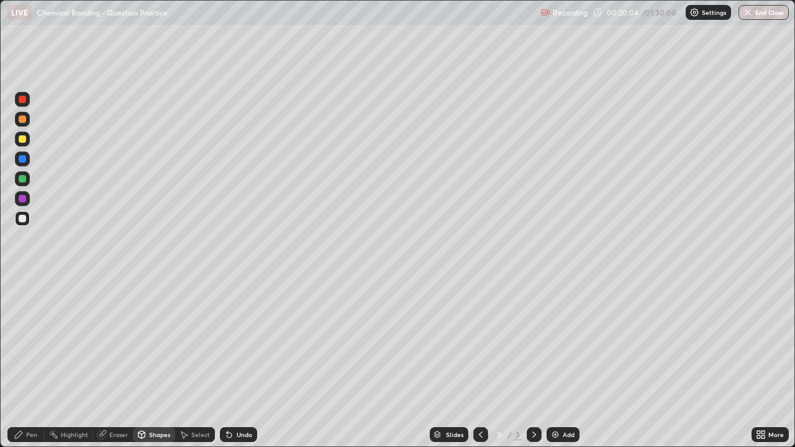
click at [196, 363] on div "Select" at bounding box center [200, 435] width 19 height 6
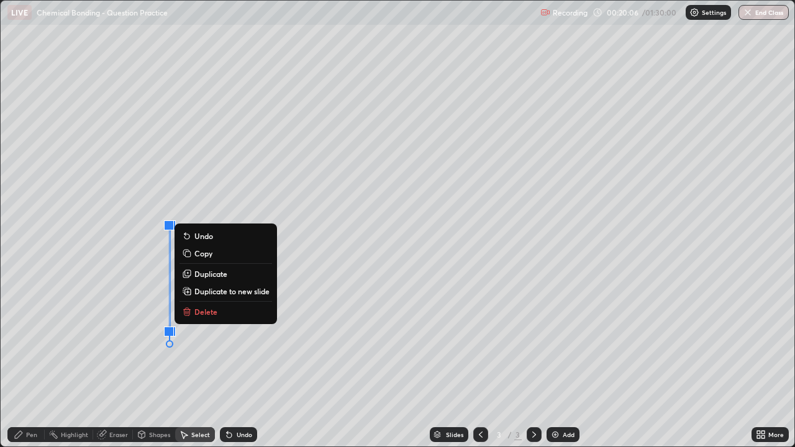
click at [209, 276] on p "Duplicate" at bounding box center [210, 274] width 33 height 10
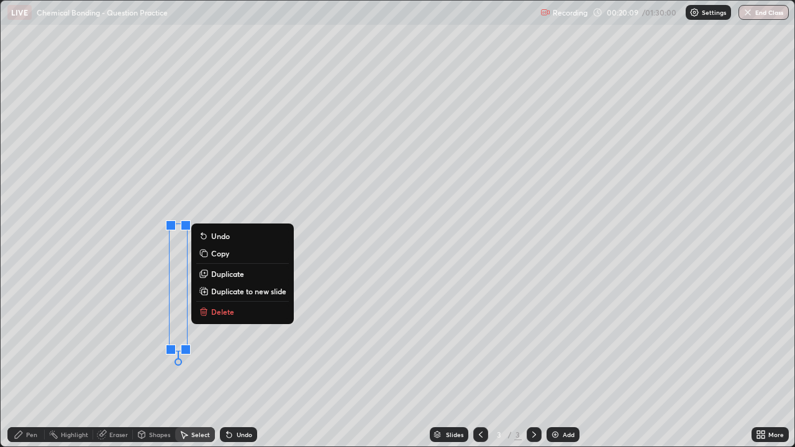
click at [233, 363] on div "Undo" at bounding box center [238, 434] width 37 height 15
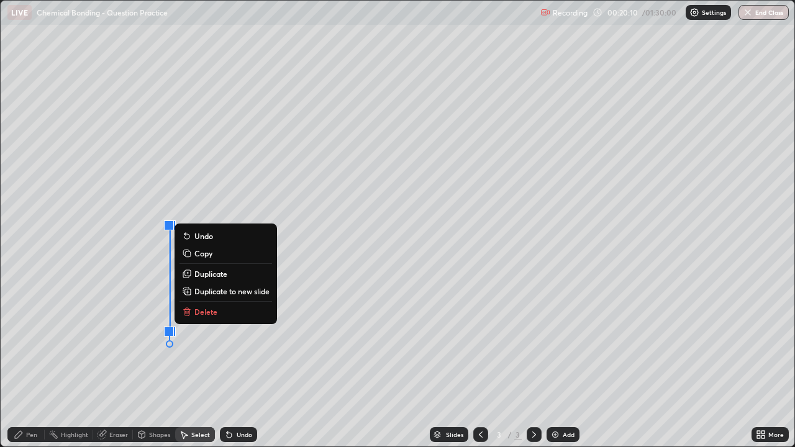
click at [207, 273] on p "Duplicate" at bounding box center [210, 274] width 33 height 10
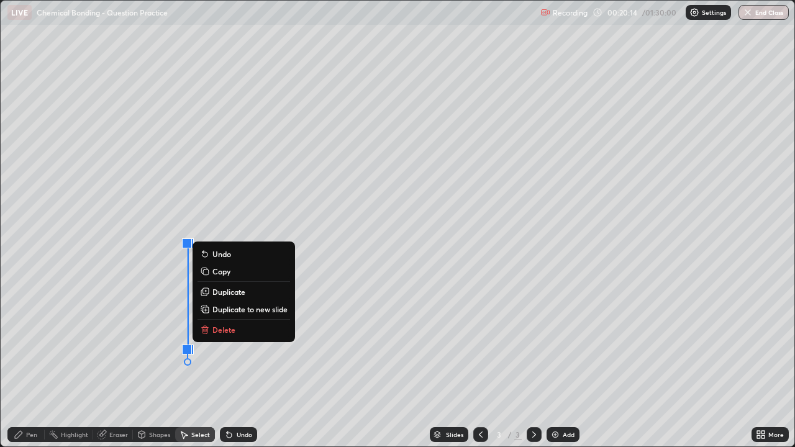
click at [223, 363] on div "0 ° Undo Copy Duplicate Duplicate to new slide Delete" at bounding box center [398, 224] width 794 height 446
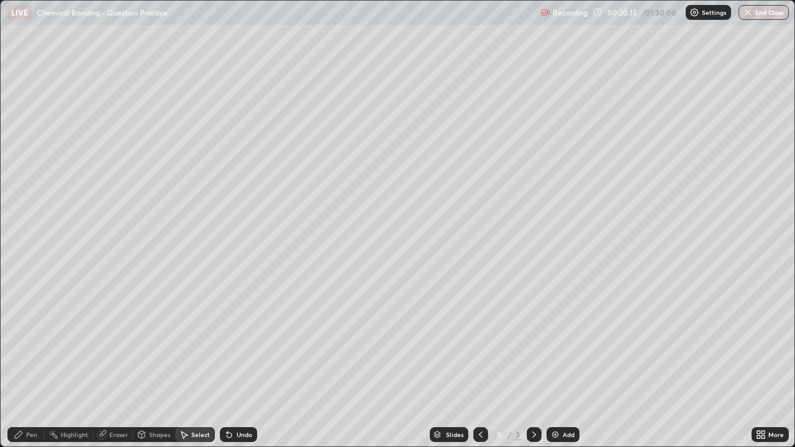
click at [237, 363] on div "Undo" at bounding box center [245, 435] width 16 height 6
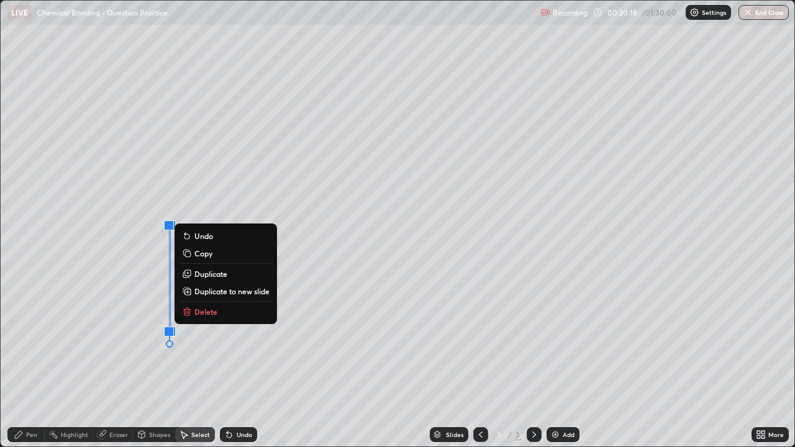
click at [204, 273] on p "Duplicate" at bounding box center [210, 274] width 33 height 10
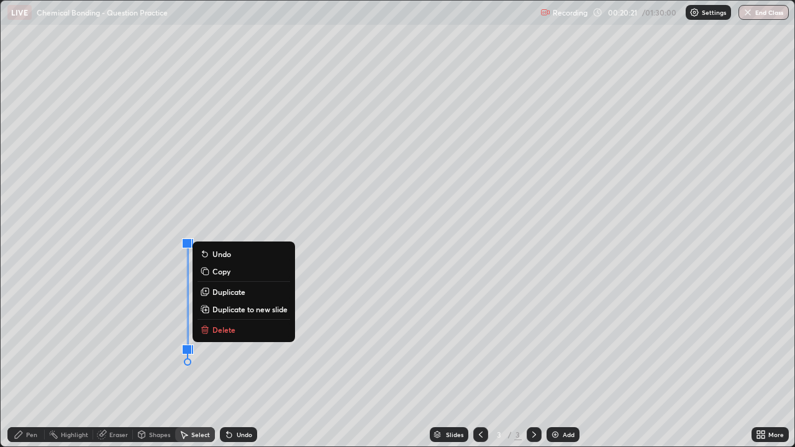
click at [242, 363] on div "Undo" at bounding box center [245, 435] width 16 height 6
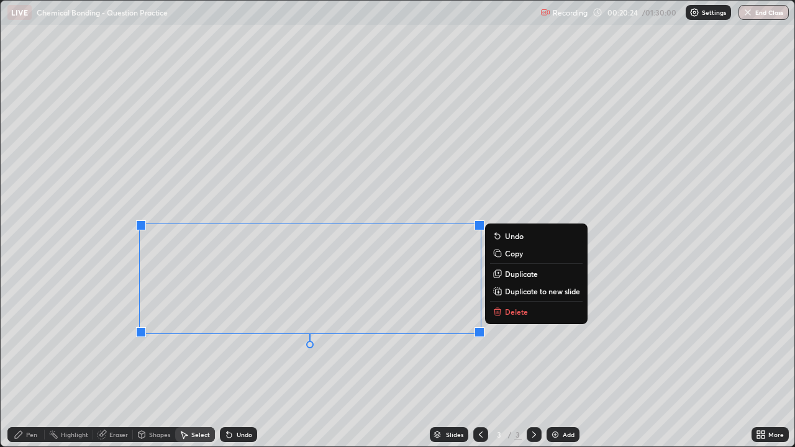
click at [156, 363] on div "Shapes" at bounding box center [159, 435] width 21 height 6
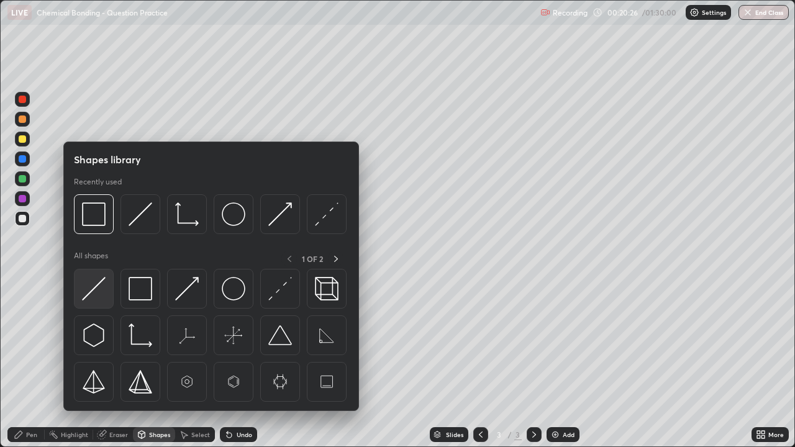
click at [98, 289] on img at bounding box center [94, 289] width 24 height 24
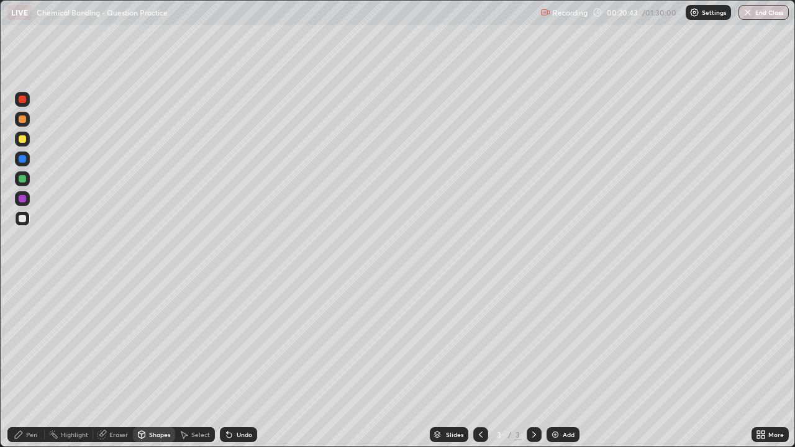
click at [119, 363] on div "Eraser" at bounding box center [118, 435] width 19 height 6
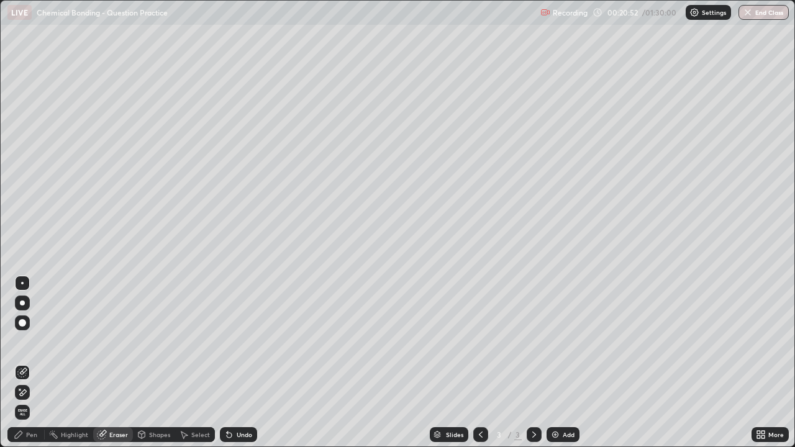
click at [116, 363] on div "Eraser" at bounding box center [118, 435] width 19 height 6
click at [160, 363] on div "Shapes" at bounding box center [159, 435] width 21 height 6
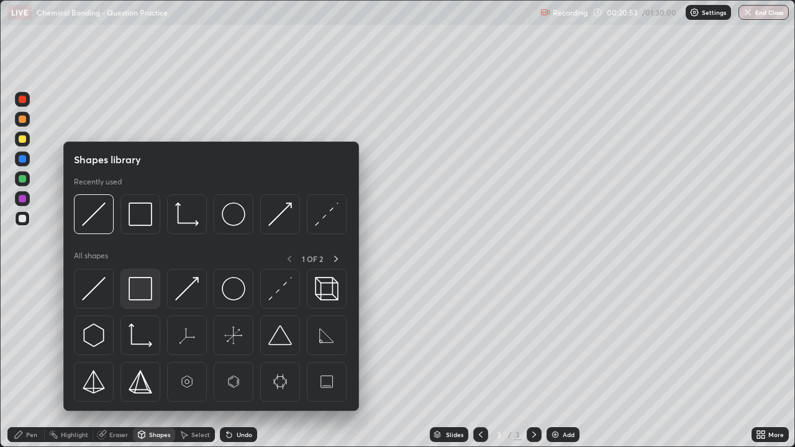
click at [136, 291] on img at bounding box center [141, 289] width 24 height 24
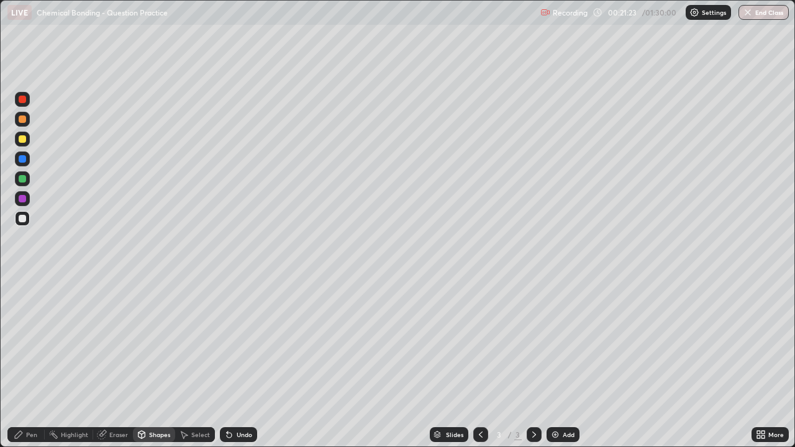
click at [240, 363] on div "Undo" at bounding box center [245, 435] width 16 height 6
click at [151, 363] on div "Shapes" at bounding box center [159, 435] width 21 height 6
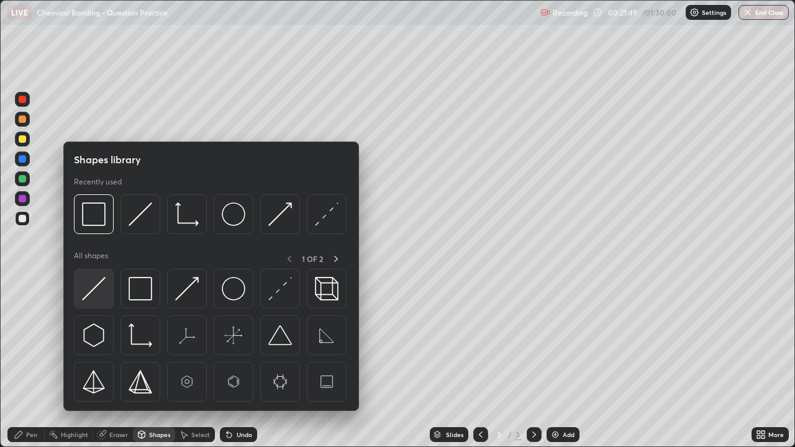
click at [91, 298] on img at bounding box center [94, 289] width 24 height 24
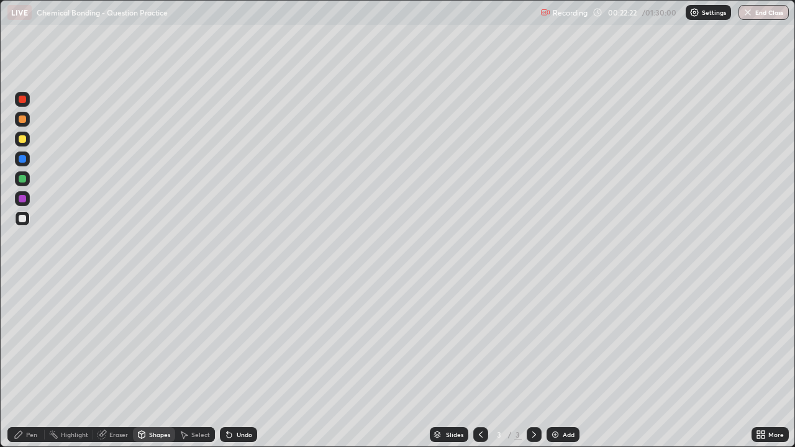
click at [119, 363] on div "Eraser" at bounding box center [118, 435] width 19 height 6
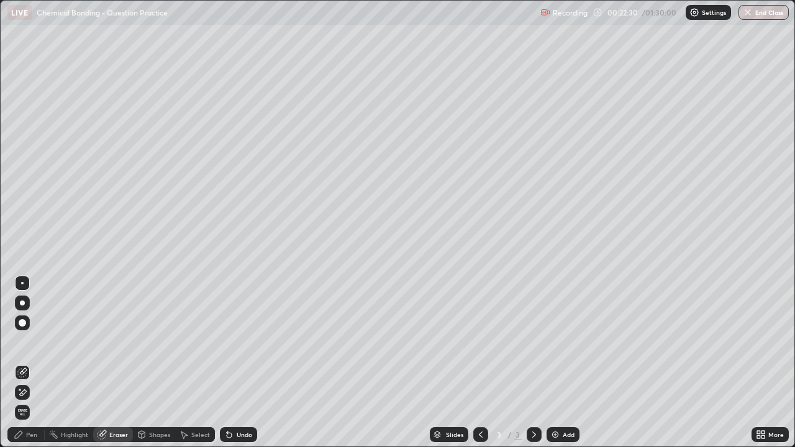
click at [239, 363] on div "Undo" at bounding box center [245, 435] width 16 height 6
click at [158, 363] on div "Shapes" at bounding box center [154, 434] width 42 height 15
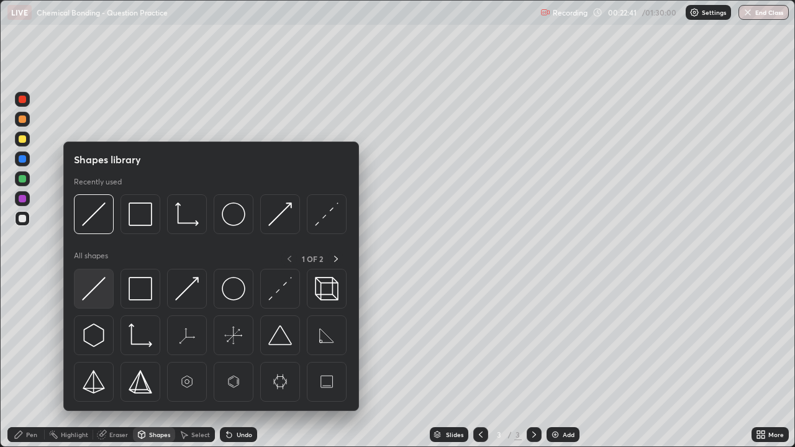
click at [91, 293] on img at bounding box center [94, 289] width 24 height 24
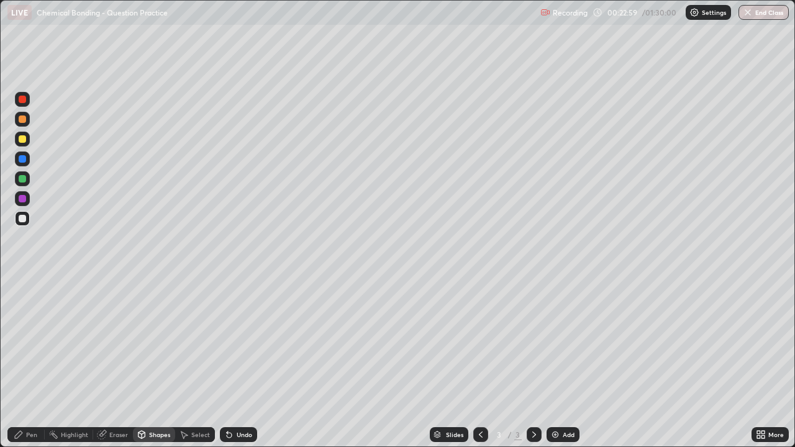
click at [240, 363] on div "Undo" at bounding box center [245, 435] width 16 height 6
click at [231, 363] on icon at bounding box center [229, 435] width 10 height 10
click at [242, 363] on div "Undo" at bounding box center [245, 435] width 16 height 6
click at [237, 363] on div "Undo" at bounding box center [245, 435] width 16 height 6
click at [113, 363] on div "Eraser" at bounding box center [118, 435] width 19 height 6
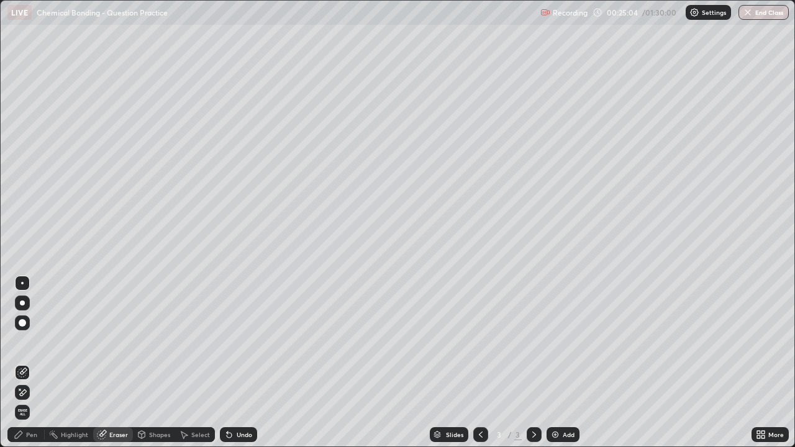
click at [240, 363] on div "Undo" at bounding box center [238, 434] width 37 height 15
click at [243, 363] on div "Undo" at bounding box center [238, 434] width 37 height 15
click at [242, 363] on div "Undo" at bounding box center [245, 435] width 16 height 6
click at [239, 363] on div "Undo" at bounding box center [245, 435] width 16 height 6
click at [768, 363] on div "More" at bounding box center [776, 435] width 16 height 6
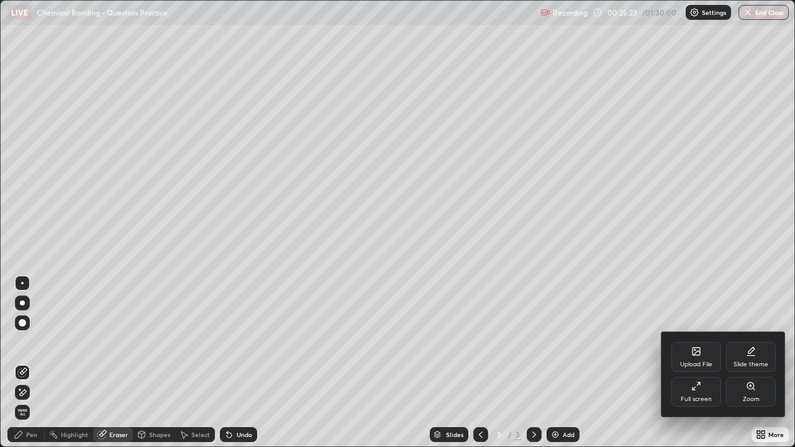
click at [694, 363] on div "Full screen" at bounding box center [696, 392] width 50 height 30
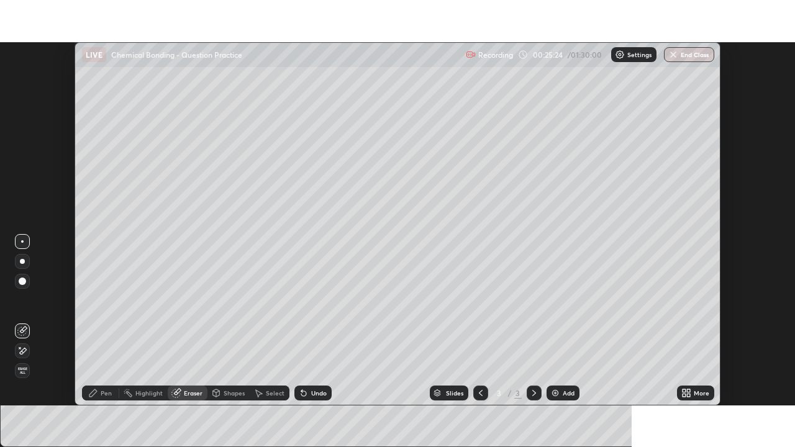
scroll to position [61752, 61321]
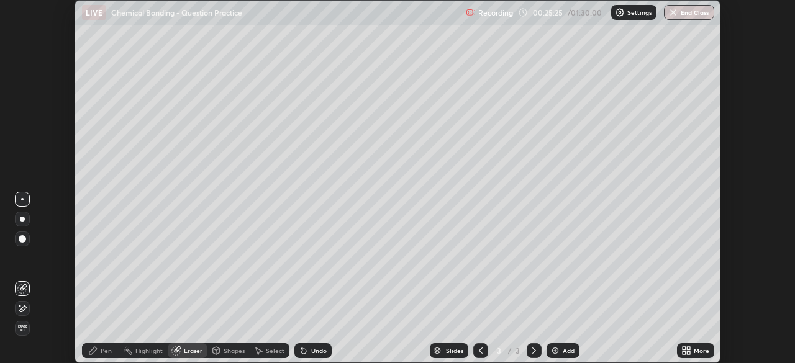
click at [698, 348] on div "More" at bounding box center [702, 351] width 16 height 6
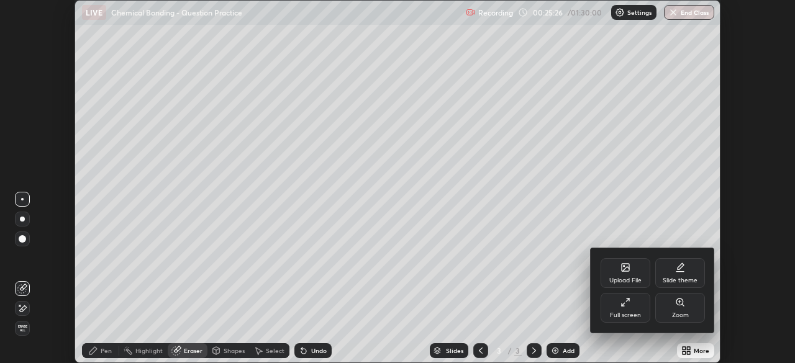
click at [627, 310] on div "Full screen" at bounding box center [626, 308] width 50 height 30
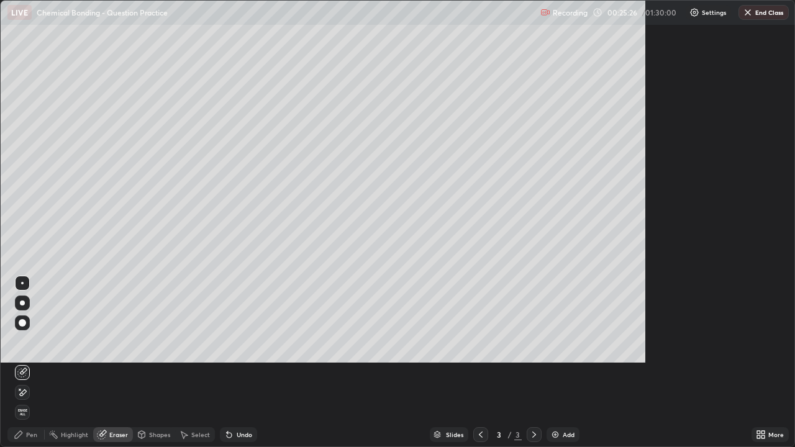
scroll to position [447, 795]
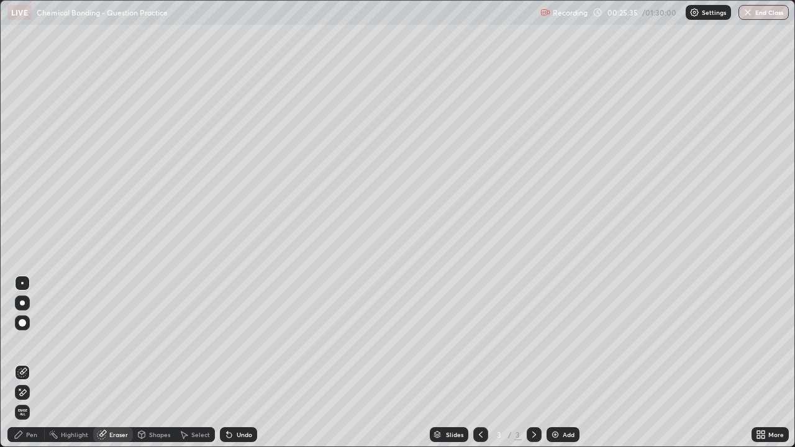
click at [153, 363] on div "Shapes" at bounding box center [159, 435] width 21 height 6
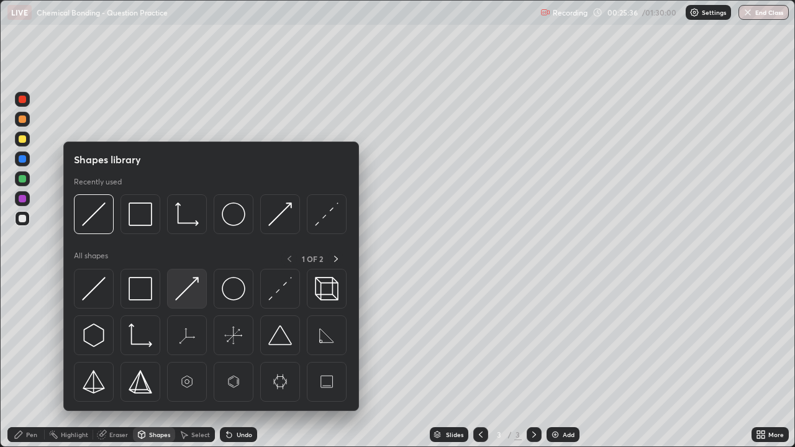
click at [187, 290] on img at bounding box center [187, 289] width 24 height 24
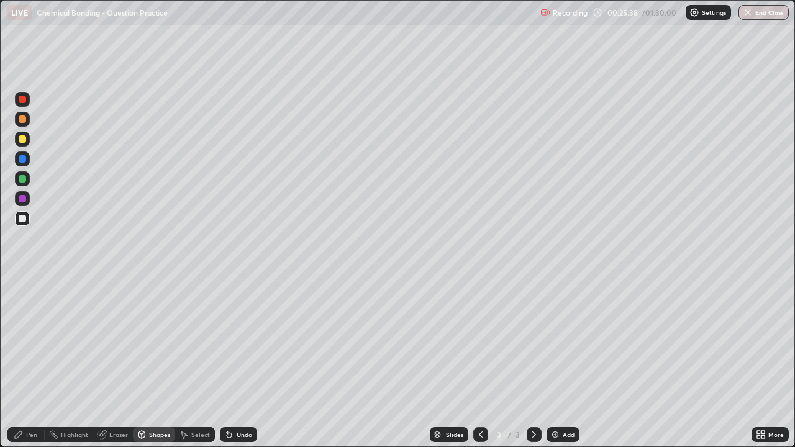
click at [28, 363] on div "Pen" at bounding box center [31, 435] width 11 height 6
click at [237, 363] on div "Undo" at bounding box center [245, 435] width 16 height 6
click at [234, 363] on div "Undo" at bounding box center [238, 434] width 37 height 15
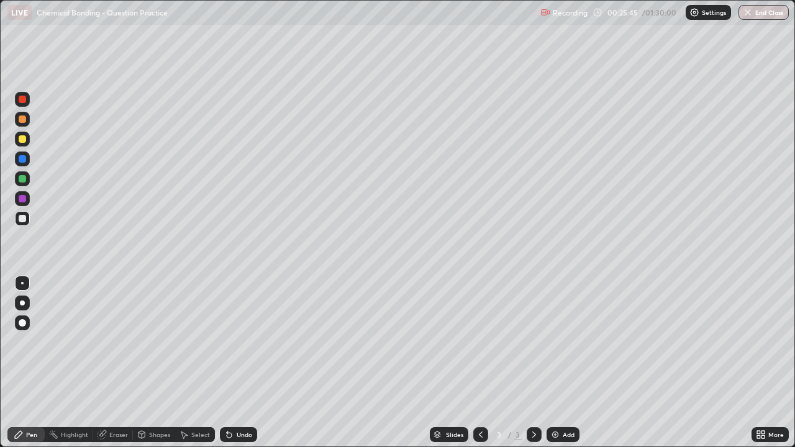
click at [233, 363] on div "Undo" at bounding box center [238, 434] width 37 height 15
click at [152, 363] on div "Shapes" at bounding box center [159, 435] width 21 height 6
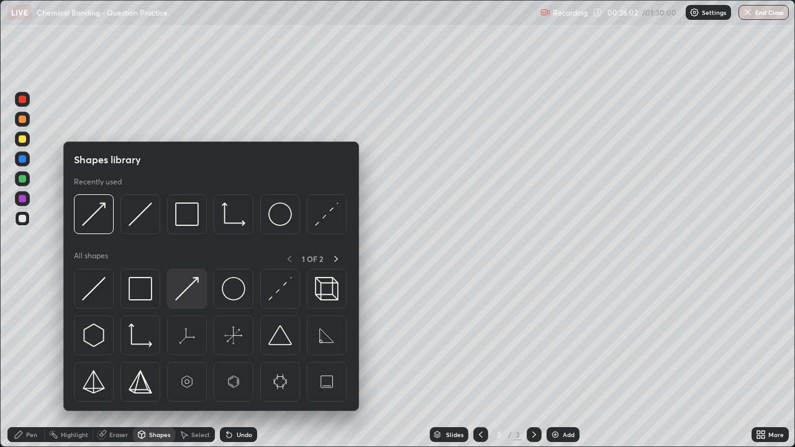
click at [184, 295] on img at bounding box center [187, 289] width 24 height 24
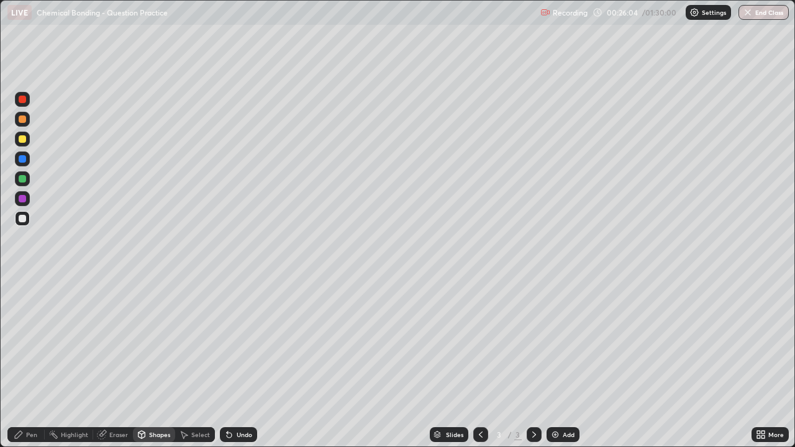
click at [29, 363] on div "Pen" at bounding box center [25, 434] width 37 height 15
click at [24, 199] on div at bounding box center [22, 198] width 7 height 7
click at [159, 363] on div "Shapes" at bounding box center [159, 435] width 21 height 6
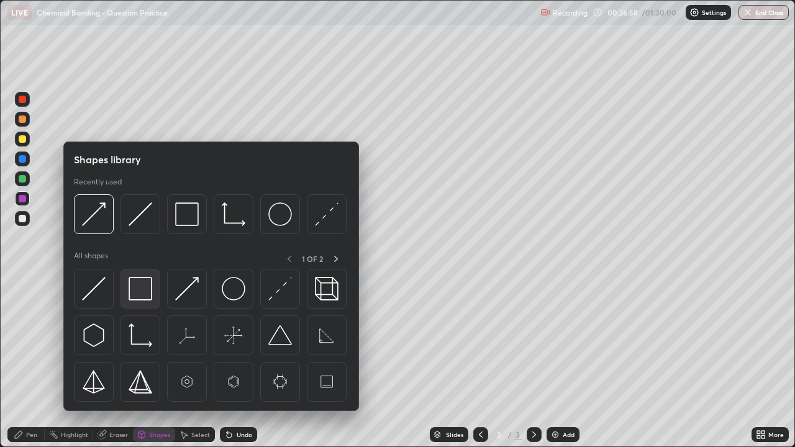
click at [137, 291] on img at bounding box center [141, 289] width 24 height 24
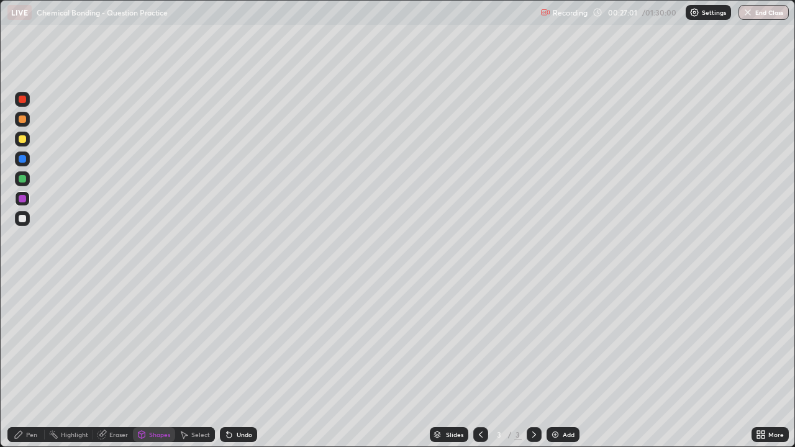
click at [32, 363] on div "Pen" at bounding box center [31, 435] width 11 height 6
click at [152, 363] on div "Shapes" at bounding box center [159, 435] width 21 height 6
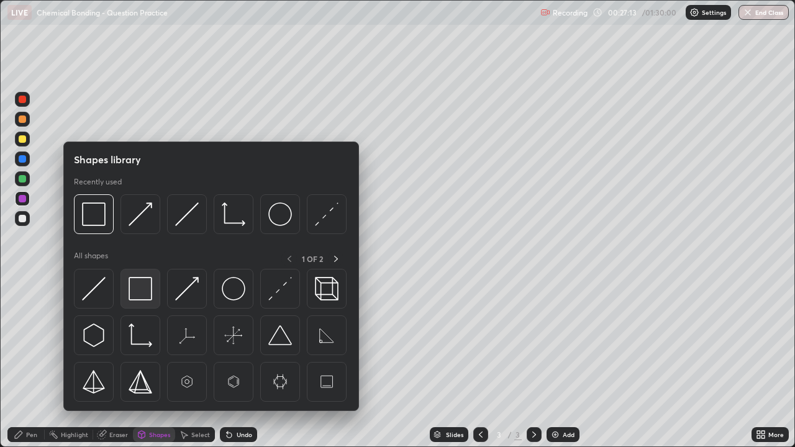
click at [140, 297] on img at bounding box center [141, 289] width 24 height 24
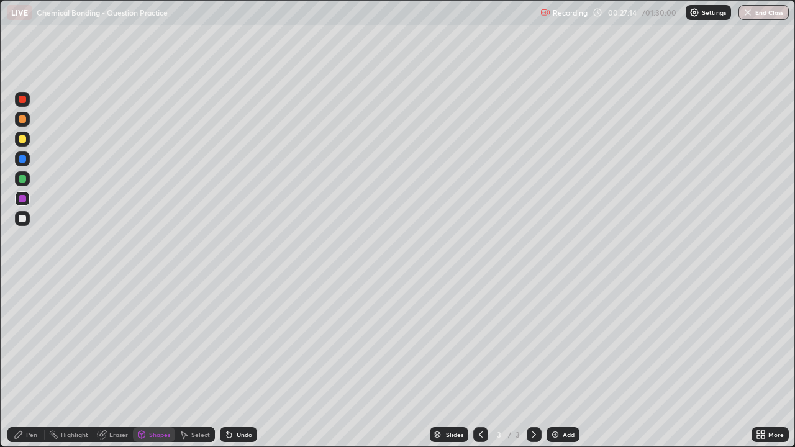
click at [25, 185] on div at bounding box center [22, 178] width 15 height 15
click at [20, 363] on div "Pen" at bounding box center [25, 434] width 37 height 15
click at [27, 158] on div at bounding box center [22, 159] width 15 height 15
click at [154, 363] on div "Shapes" at bounding box center [159, 435] width 21 height 6
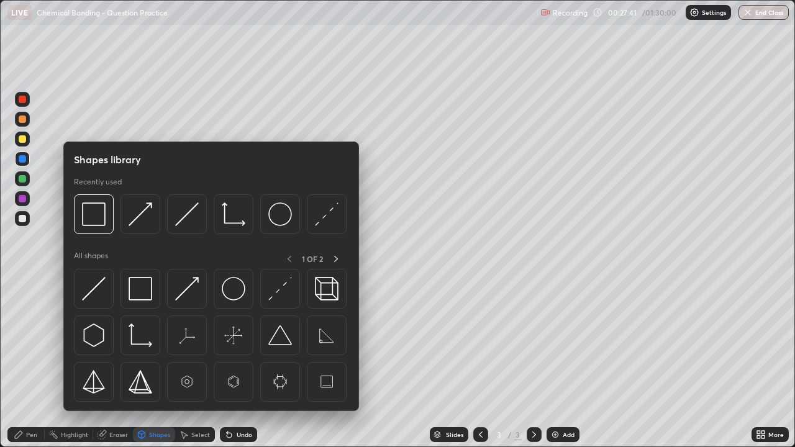
click at [153, 363] on div "Shapes" at bounding box center [159, 435] width 21 height 6
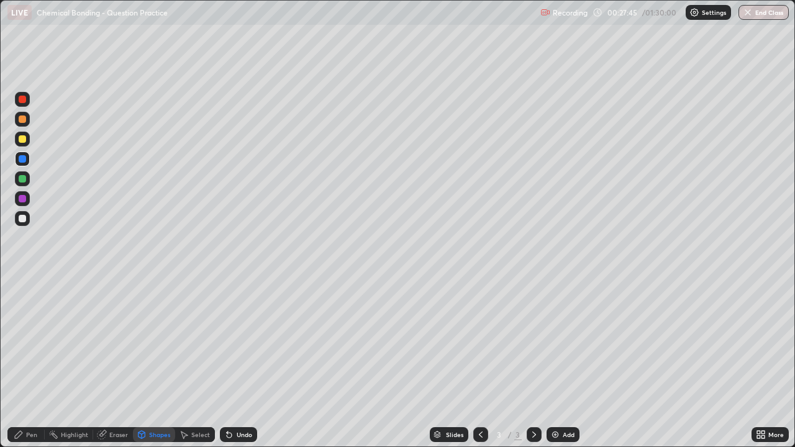
click at [250, 363] on div "Undo" at bounding box center [245, 435] width 16 height 6
click at [32, 363] on div "Pen" at bounding box center [31, 435] width 11 height 6
click at [149, 363] on div "Shapes" at bounding box center [159, 435] width 21 height 6
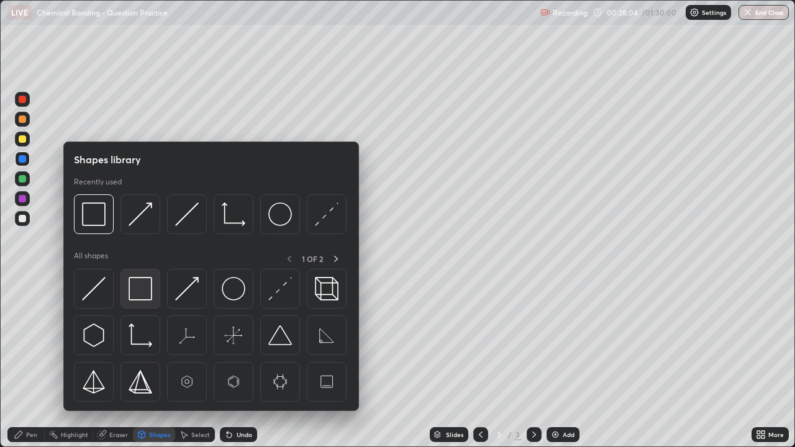
click at [132, 292] on img at bounding box center [141, 289] width 24 height 24
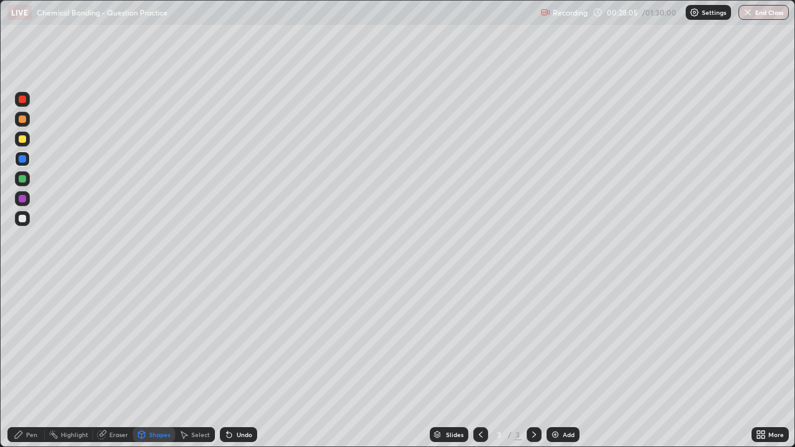
click at [25, 120] on div at bounding box center [22, 119] width 7 height 7
click at [24, 363] on div "Pen" at bounding box center [25, 434] width 37 height 15
click at [237, 363] on div "Undo" at bounding box center [245, 435] width 16 height 6
click at [25, 181] on div at bounding box center [22, 178] width 7 height 7
click at [245, 363] on div "Undo" at bounding box center [238, 434] width 37 height 15
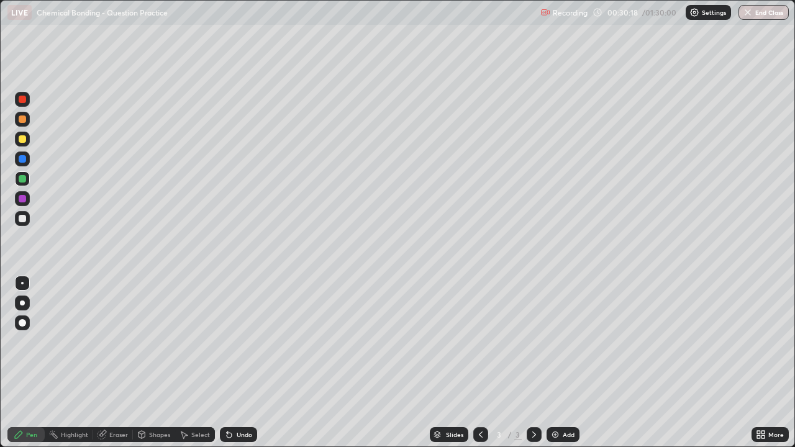
click at [25, 160] on div at bounding box center [22, 158] width 7 height 7
click at [25, 139] on div at bounding box center [22, 138] width 7 height 7
click at [22, 160] on div at bounding box center [22, 158] width 7 height 7
click at [22, 142] on div at bounding box center [22, 138] width 7 height 7
click at [22, 160] on div at bounding box center [22, 158] width 7 height 7
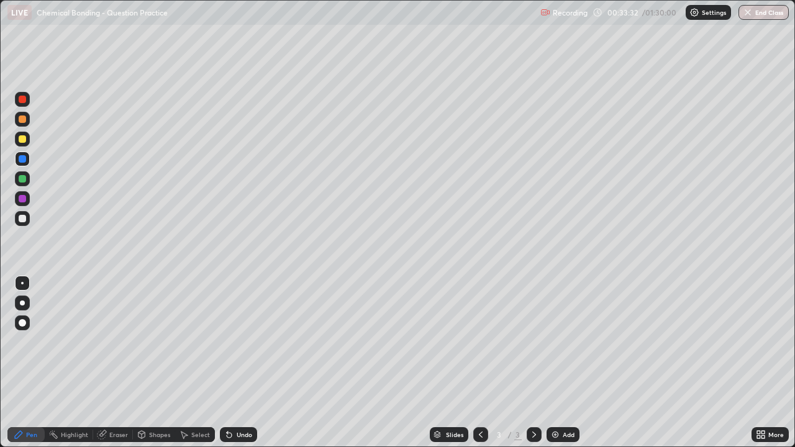
click at [22, 203] on div at bounding box center [22, 198] width 15 height 15
click at [227, 363] on icon at bounding box center [229, 435] width 5 height 5
click at [228, 363] on icon at bounding box center [229, 435] width 5 height 5
click at [233, 363] on div "Undo" at bounding box center [238, 434] width 37 height 15
click at [113, 363] on div "Eraser" at bounding box center [118, 435] width 19 height 6
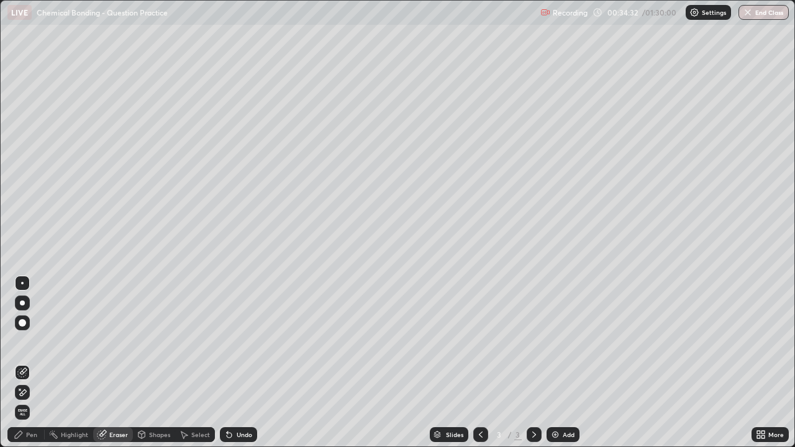
click at [29, 363] on div "Pen" at bounding box center [31, 435] width 11 height 6
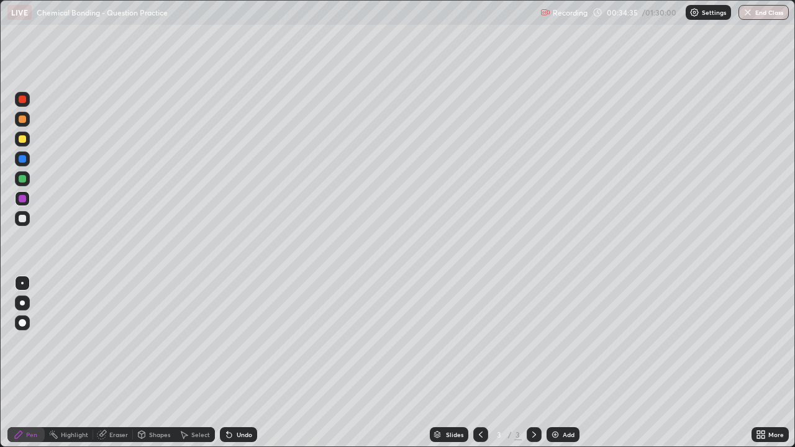
click at [24, 218] on div at bounding box center [22, 218] width 7 height 7
click at [157, 363] on div "Shapes" at bounding box center [159, 435] width 21 height 6
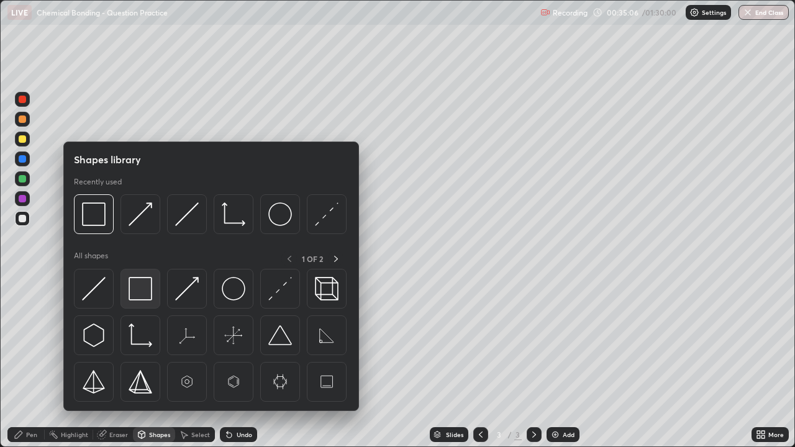
click at [139, 292] on img at bounding box center [141, 289] width 24 height 24
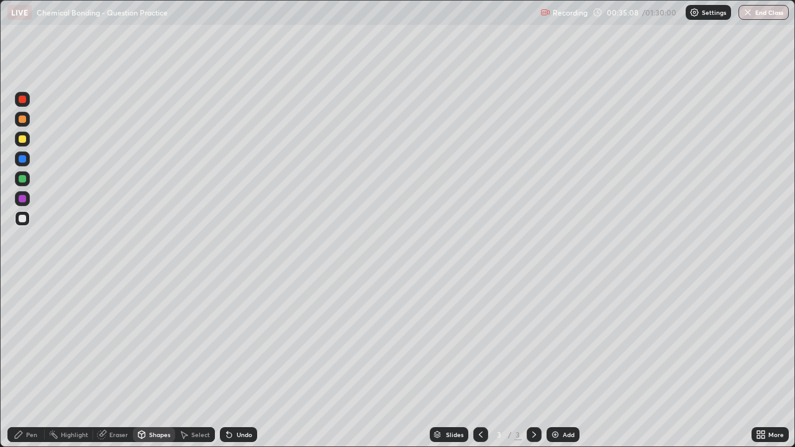
click at [24, 101] on div at bounding box center [22, 99] width 7 height 7
click at [25, 363] on div "Pen" at bounding box center [25, 434] width 37 height 15
click at [243, 363] on div "Undo" at bounding box center [245, 435] width 16 height 6
click at [114, 363] on div "Eraser" at bounding box center [118, 435] width 19 height 6
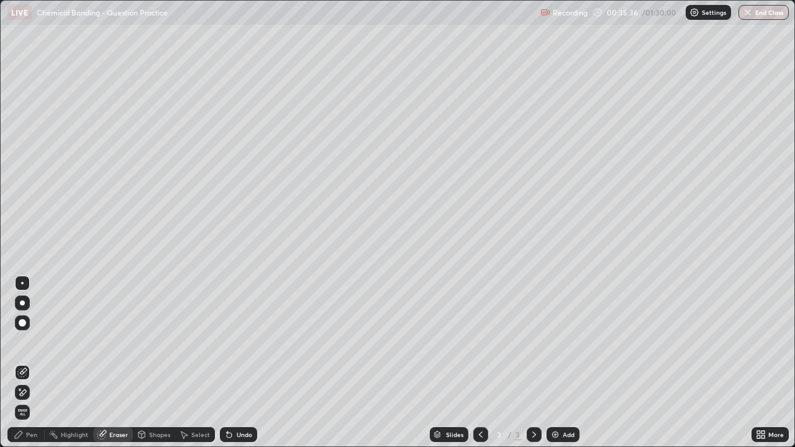
click at [28, 363] on div "Pen" at bounding box center [31, 435] width 11 height 6
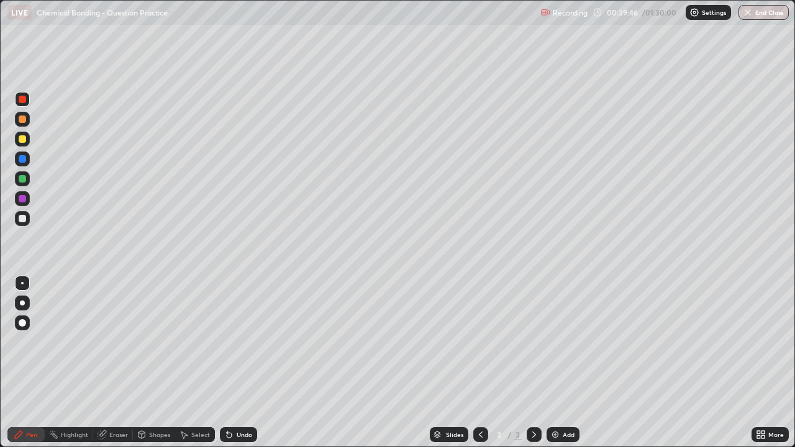
click at [24, 222] on div at bounding box center [22, 218] width 7 height 7
click at [197, 363] on div "Select" at bounding box center [200, 435] width 19 height 6
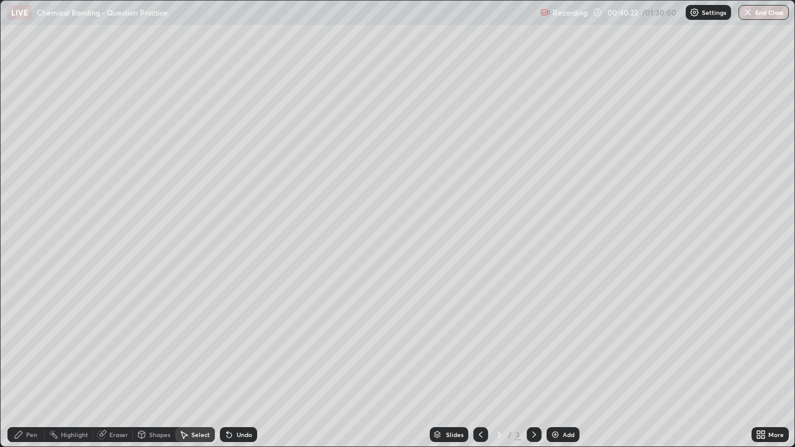
click at [237, 363] on div "Undo" at bounding box center [245, 435] width 16 height 6
click at [31, 363] on div "Pen" at bounding box center [31, 435] width 11 height 6
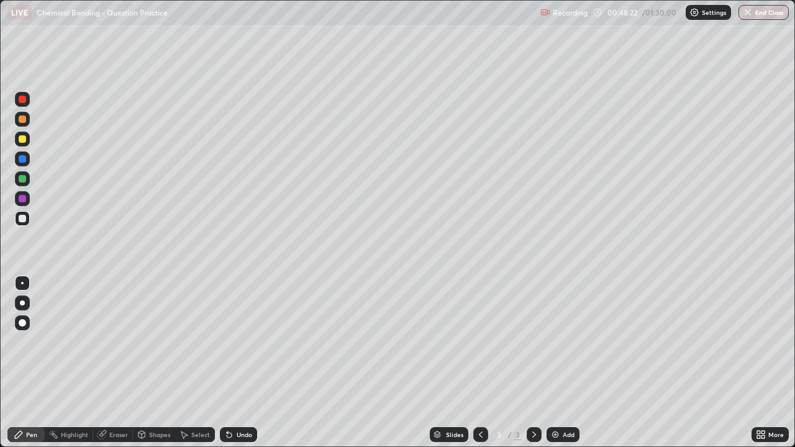
click at [244, 363] on div "Undo" at bounding box center [245, 435] width 16 height 6
click at [249, 363] on div "Undo" at bounding box center [245, 435] width 16 height 6
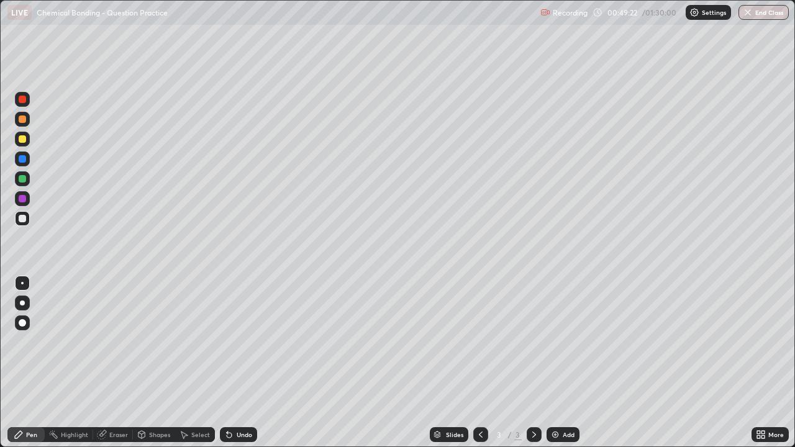
click at [247, 363] on div "Undo" at bounding box center [245, 435] width 16 height 6
click at [237, 363] on div "Undo" at bounding box center [245, 435] width 16 height 6
click at [247, 363] on div "Undo" at bounding box center [238, 434] width 37 height 15
click at [246, 363] on div "Undo" at bounding box center [238, 434] width 37 height 15
click at [227, 363] on icon at bounding box center [227, 432] width 1 height 1
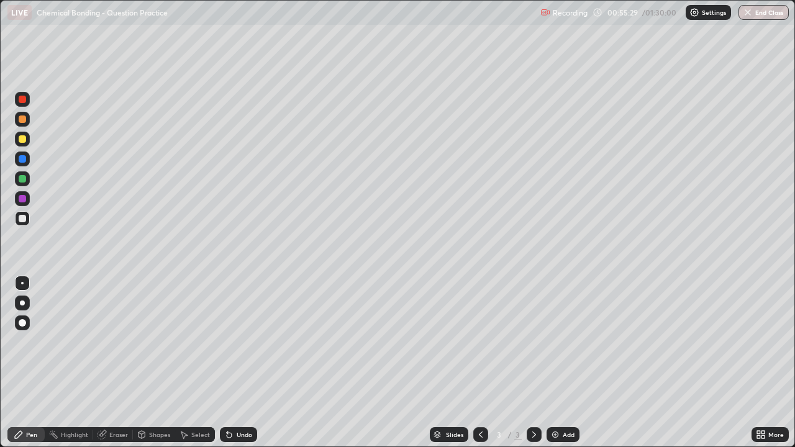
click at [116, 363] on div "Eraser" at bounding box center [118, 435] width 19 height 6
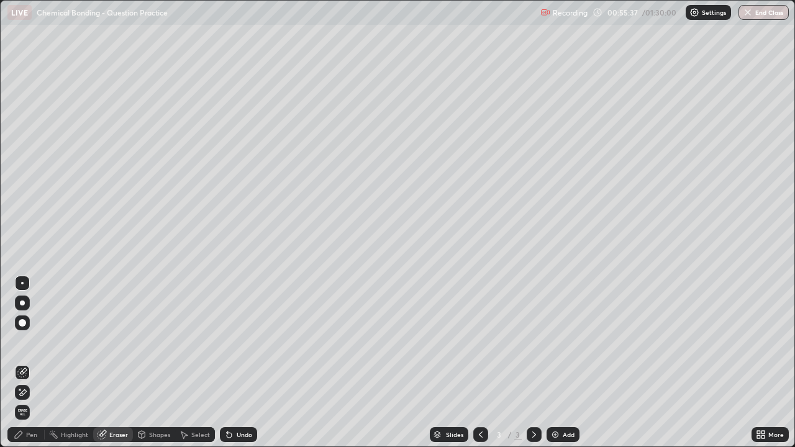
click at [37, 363] on div "Pen" at bounding box center [25, 434] width 37 height 15
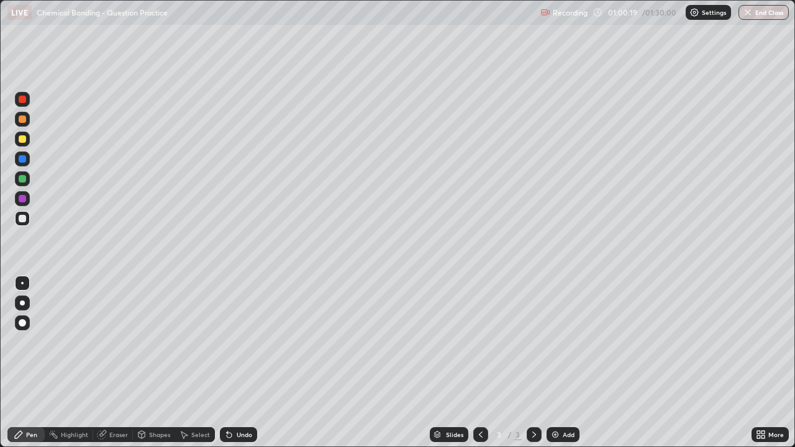
click at [568, 363] on div "Add" at bounding box center [569, 435] width 12 height 6
click at [24, 144] on div at bounding box center [22, 139] width 15 height 15
click at [25, 216] on div at bounding box center [22, 218] width 7 height 7
click at [240, 363] on div "Undo" at bounding box center [245, 435] width 16 height 6
click at [246, 363] on div "Undo" at bounding box center [245, 435] width 16 height 6
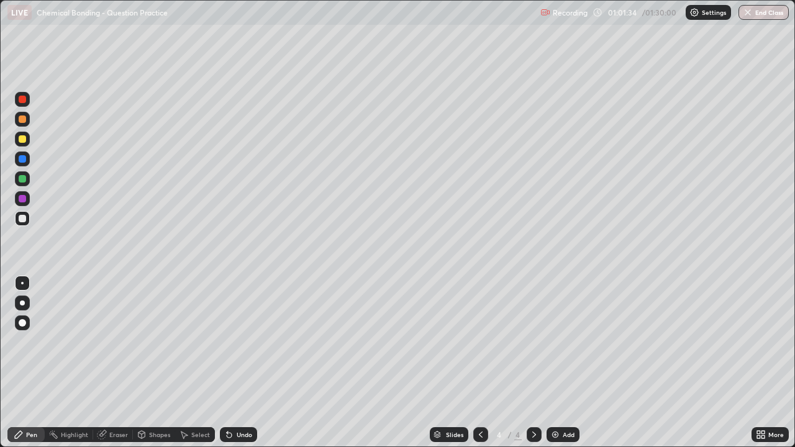
click at [242, 363] on div "Undo" at bounding box center [245, 435] width 16 height 6
click at [241, 363] on div "Undo" at bounding box center [245, 435] width 16 height 6
click at [239, 363] on div "Undo" at bounding box center [245, 435] width 16 height 6
click at [233, 363] on div "Undo" at bounding box center [238, 434] width 37 height 15
click at [227, 363] on icon at bounding box center [227, 432] width 1 height 1
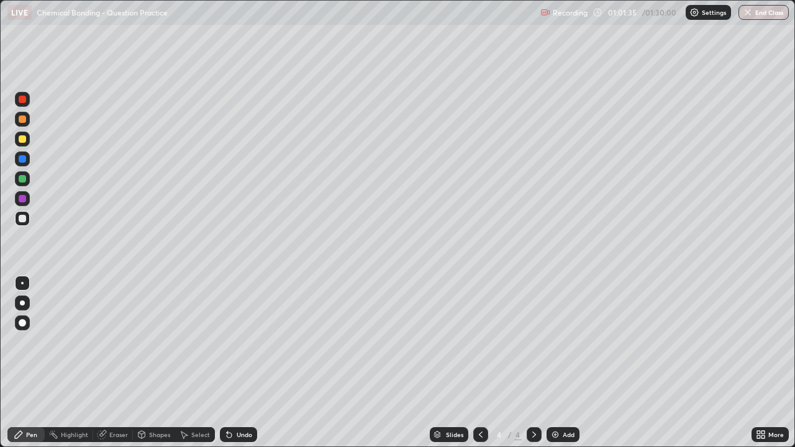
click at [227, 363] on icon at bounding box center [227, 432] width 1 height 1
click at [241, 363] on div "Undo" at bounding box center [238, 434] width 37 height 15
click at [238, 363] on div "Undo" at bounding box center [245, 435] width 16 height 6
click at [242, 363] on div "Undo" at bounding box center [245, 435] width 16 height 6
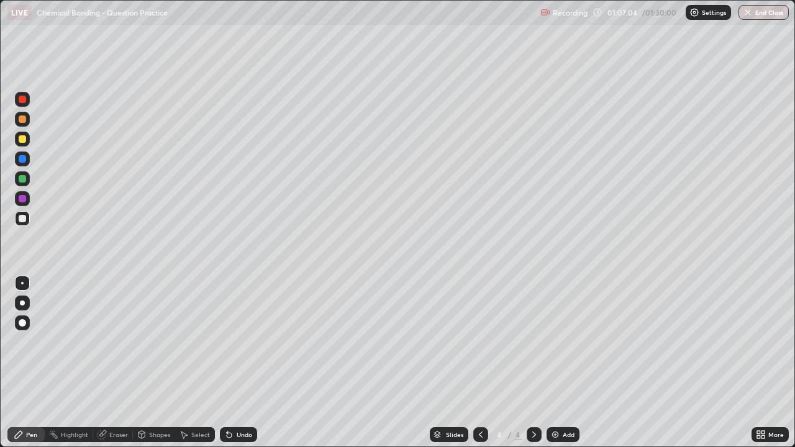
click at [243, 363] on div "Undo" at bounding box center [238, 434] width 37 height 15
click at [240, 363] on div "Undo" at bounding box center [245, 435] width 16 height 6
click at [557, 363] on div "Add" at bounding box center [563, 434] width 33 height 15
click at [24, 142] on div at bounding box center [22, 138] width 7 height 7
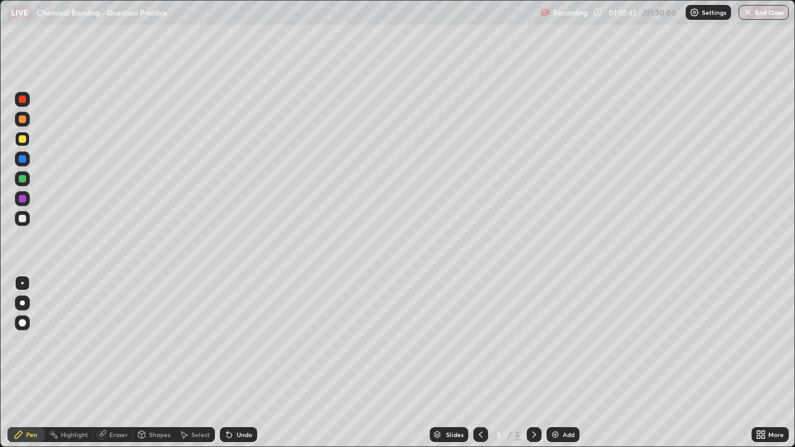
click at [25, 218] on div at bounding box center [22, 218] width 7 height 7
click at [22, 121] on div at bounding box center [22, 119] width 7 height 7
click at [25, 217] on div at bounding box center [22, 218] width 7 height 7
click at [150, 363] on div "Shapes" at bounding box center [154, 434] width 42 height 15
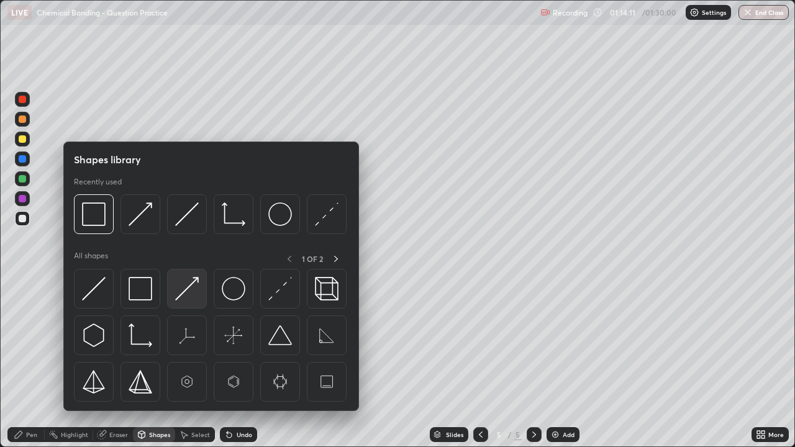
click at [186, 291] on img at bounding box center [187, 289] width 24 height 24
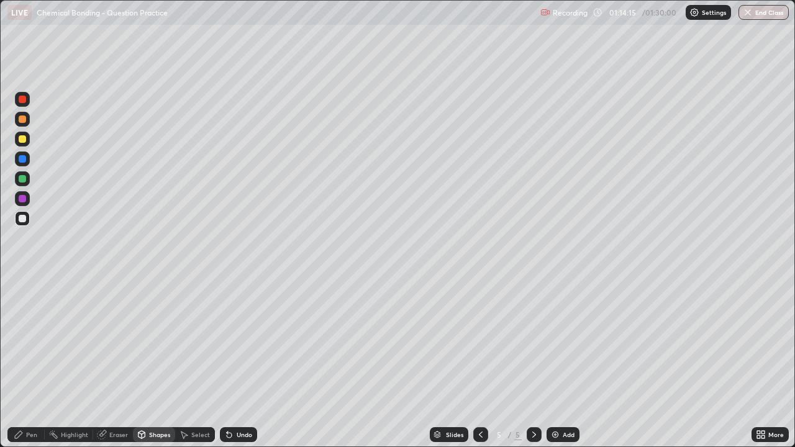
click at [30, 363] on div "Pen" at bounding box center [31, 435] width 11 height 6
click at [22, 121] on div at bounding box center [22, 119] width 7 height 7
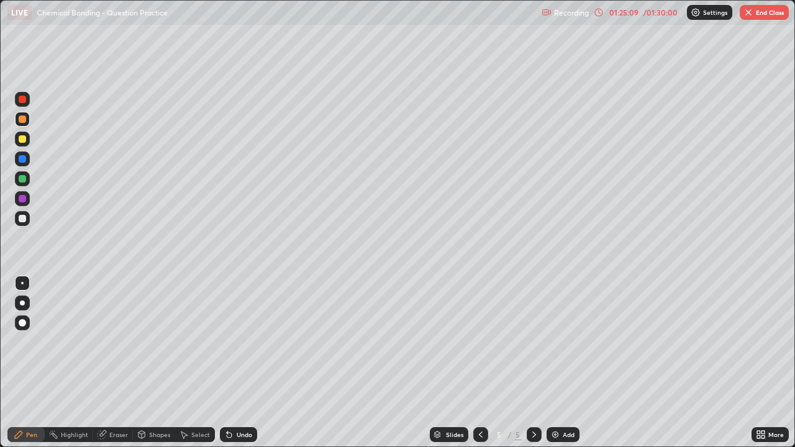
click at [481, 363] on icon at bounding box center [481, 435] width 4 height 6
click at [481, 363] on div at bounding box center [480, 434] width 15 height 15
click at [25, 204] on div at bounding box center [22, 198] width 15 height 15
click at [15, 216] on div at bounding box center [22, 218] width 15 height 15
click at [527, 363] on div at bounding box center [534, 434] width 15 height 15
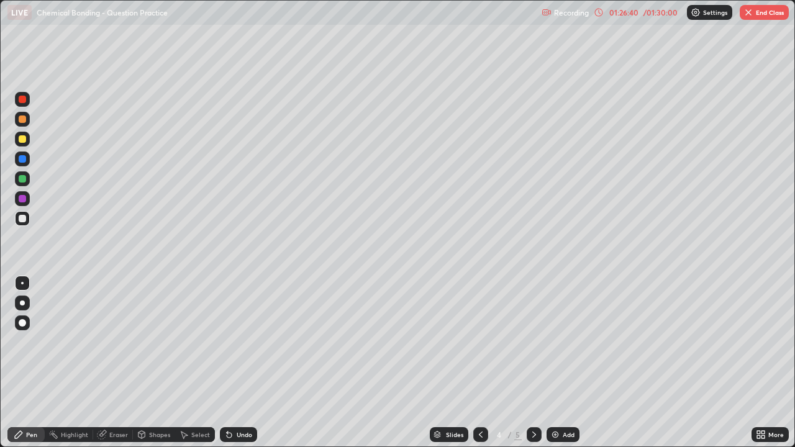
click at [531, 363] on div at bounding box center [534, 434] width 15 height 15
click at [158, 363] on div "Shapes" at bounding box center [159, 435] width 21 height 6
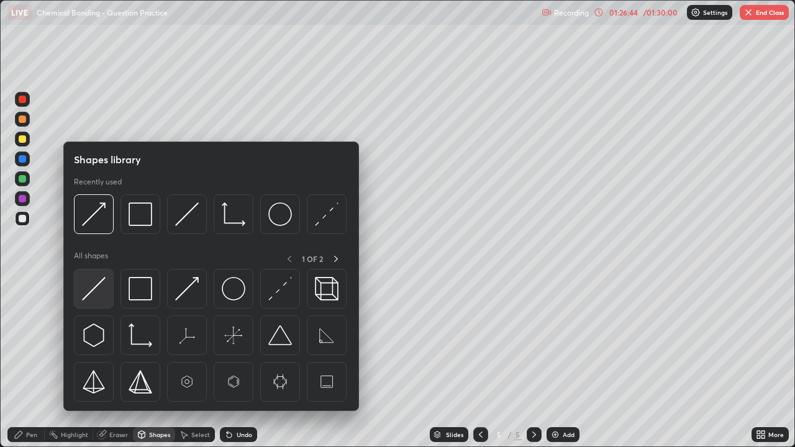
click at [93, 292] on img at bounding box center [94, 289] width 24 height 24
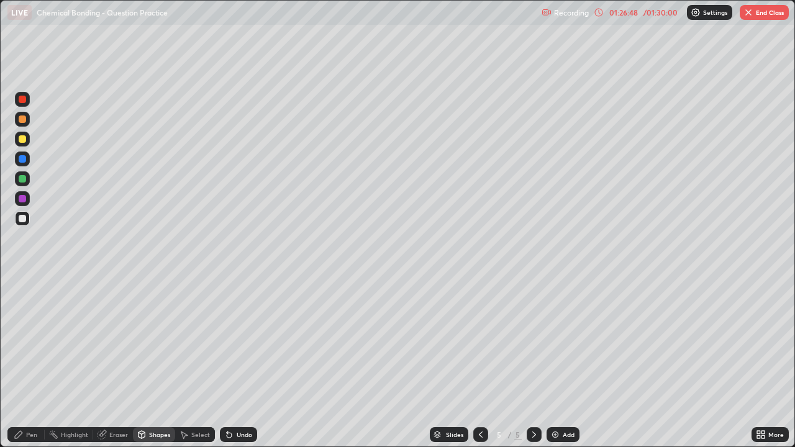
click at [36, 363] on div "Pen" at bounding box center [31, 435] width 11 height 6
click at [248, 363] on div "Undo" at bounding box center [238, 434] width 37 height 15
click at [251, 363] on div "Undo" at bounding box center [238, 434] width 37 height 15
click at [252, 363] on div "Undo" at bounding box center [238, 434] width 37 height 15
click at [238, 363] on div "Undo" at bounding box center [238, 434] width 37 height 15
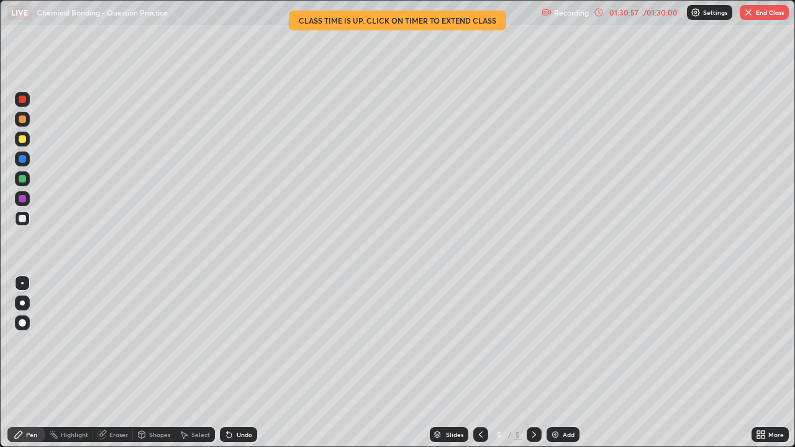
click at [754, 11] on button "End Class" at bounding box center [764, 12] width 49 height 15
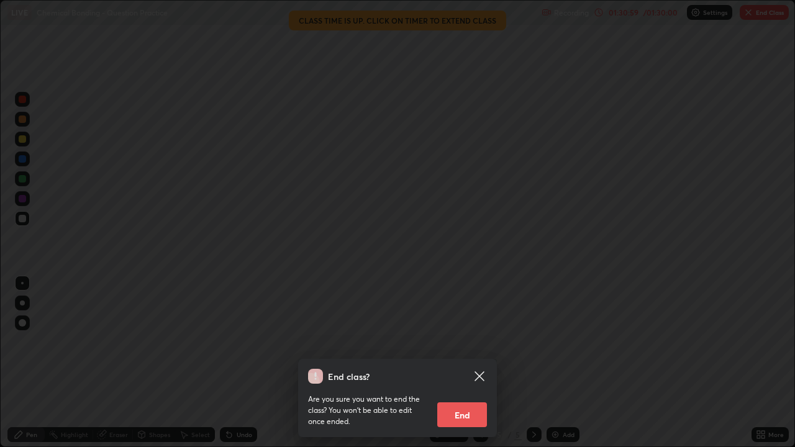
click at [469, 363] on button "End" at bounding box center [462, 415] width 50 height 25
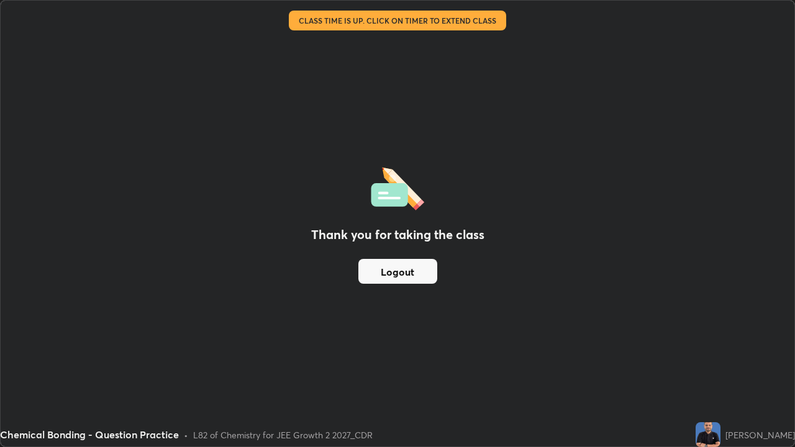
click at [420, 270] on button "Logout" at bounding box center [397, 271] width 79 height 25
